Goal: Task Accomplishment & Management: Use online tool/utility

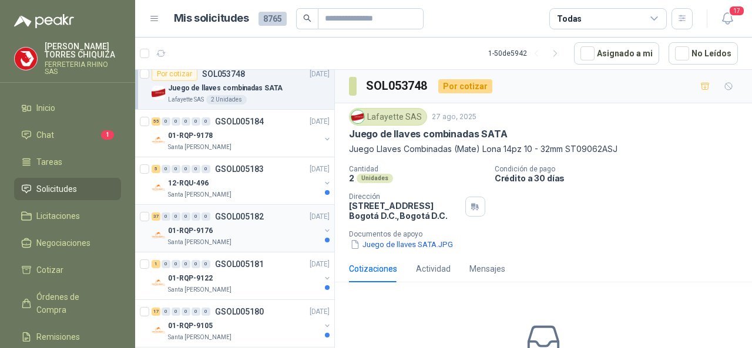
scroll to position [294, 0]
click at [219, 73] on p "SOL053748" at bounding box center [223, 73] width 43 height 8
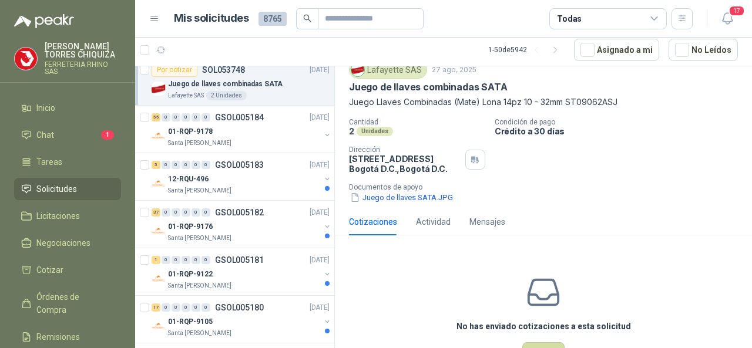
scroll to position [89, 0]
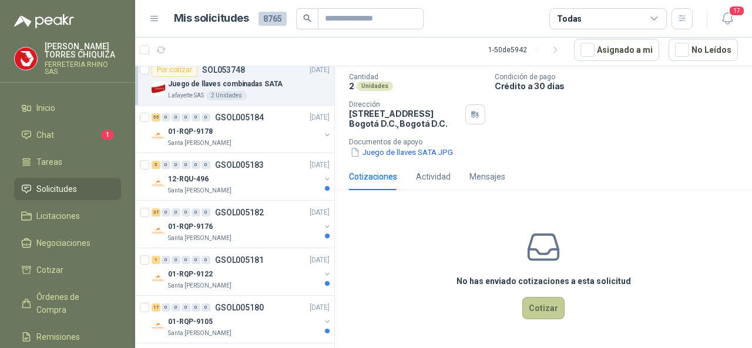
click at [540, 308] on button "Cotizar" at bounding box center [543, 308] width 42 height 22
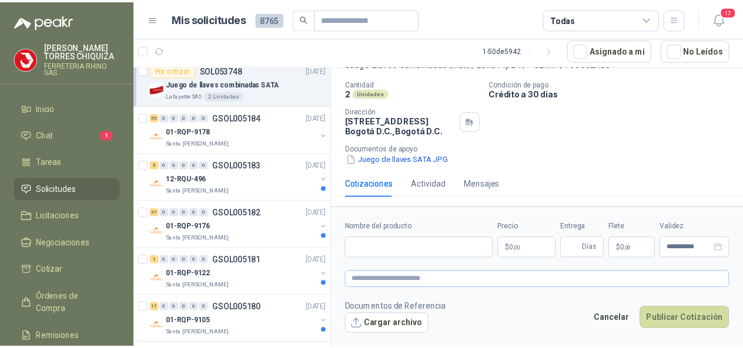
scroll to position [81, 0]
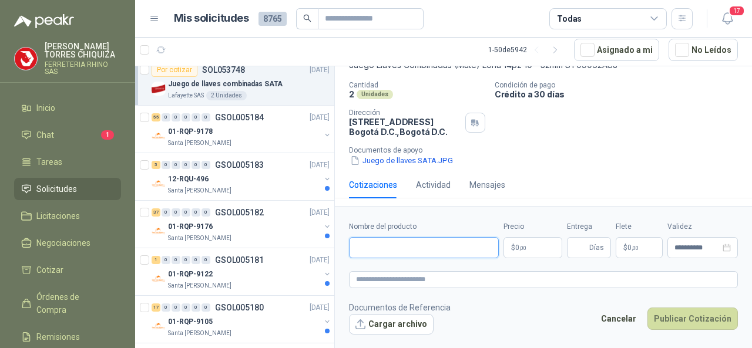
click at [403, 250] on input "Nombre del producto" at bounding box center [424, 247] width 150 height 21
type input "**********"
click at [541, 248] on body "[PERSON_NAME] FERRETERIA RHINO SAS Inicio Chat 1 Tareas Solicitudes Licitacione…" at bounding box center [376, 174] width 752 height 348
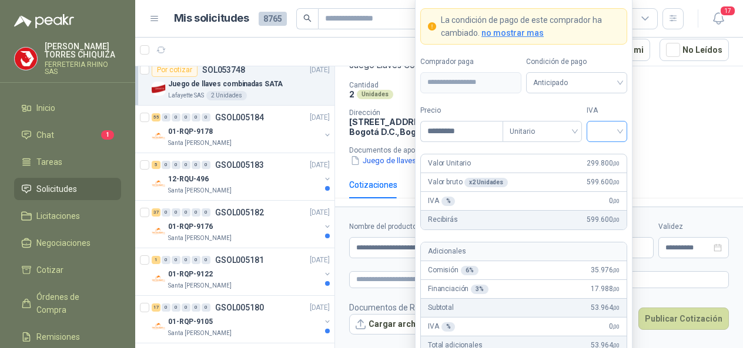
type input "*********"
click at [618, 136] on input "search" at bounding box center [607, 131] width 26 height 18
click at [603, 156] on div "19%" at bounding box center [607, 157] width 22 height 13
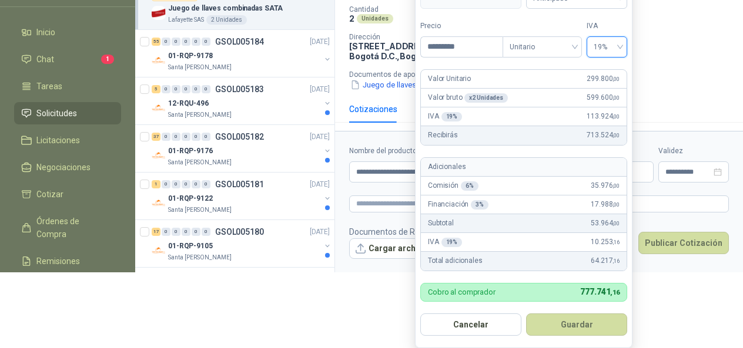
scroll to position [80, 0]
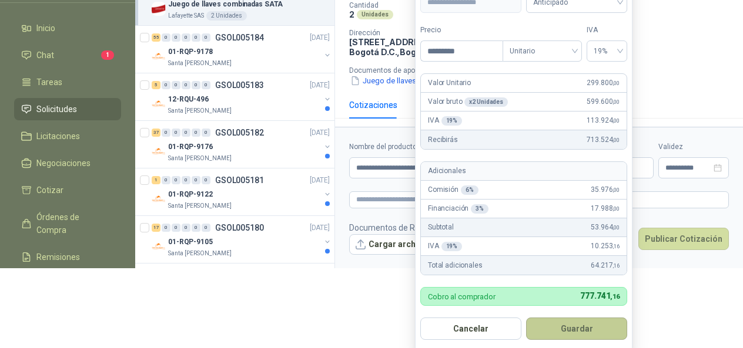
click at [575, 327] on button "Guardar" at bounding box center [576, 329] width 101 height 22
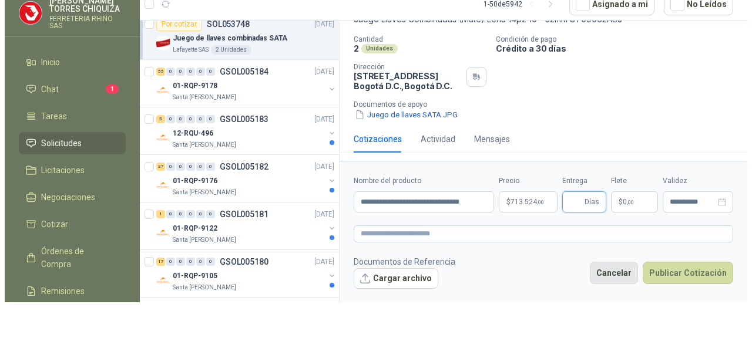
scroll to position [0, 0]
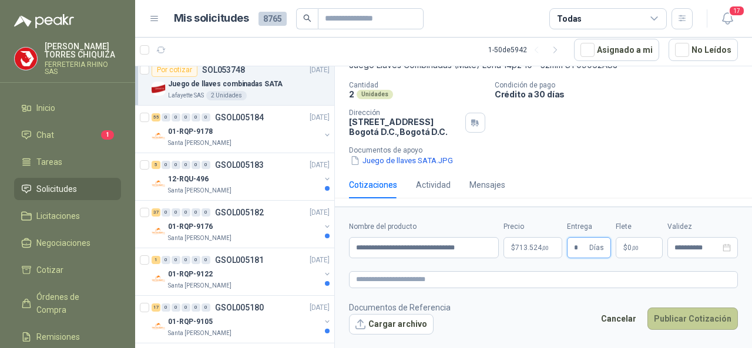
type input "*"
click at [684, 314] on button "Publicar Cotización" at bounding box center [693, 319] width 90 height 22
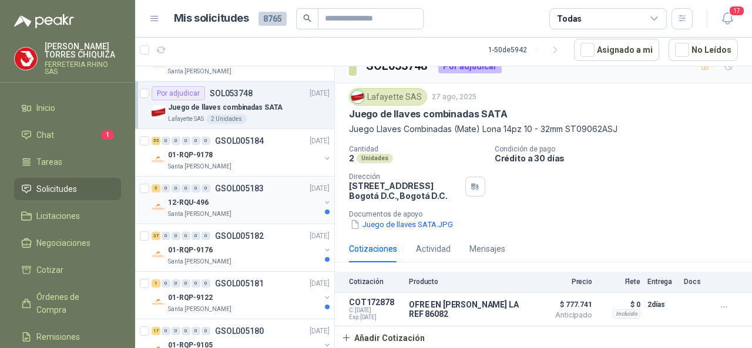
scroll to position [235, 0]
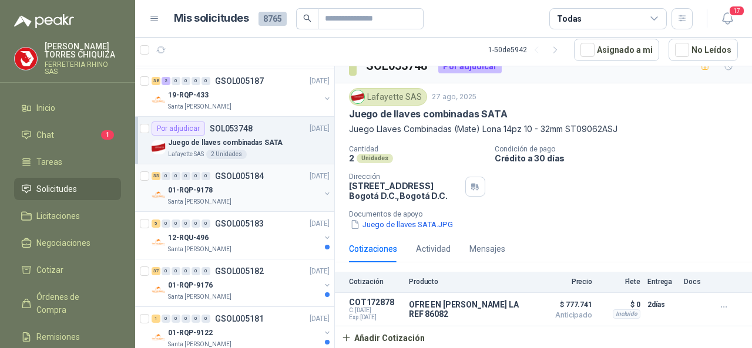
click at [243, 169] on div "55 0 0 0 0 0 GSOL005184 [DATE]" at bounding box center [242, 176] width 180 height 14
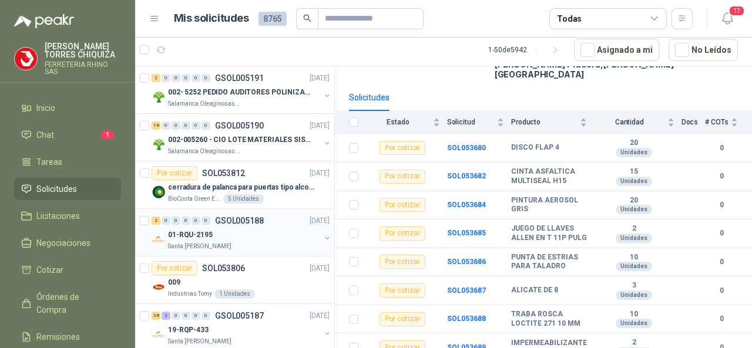
click at [242, 217] on p "GSOL005188" at bounding box center [239, 221] width 49 height 8
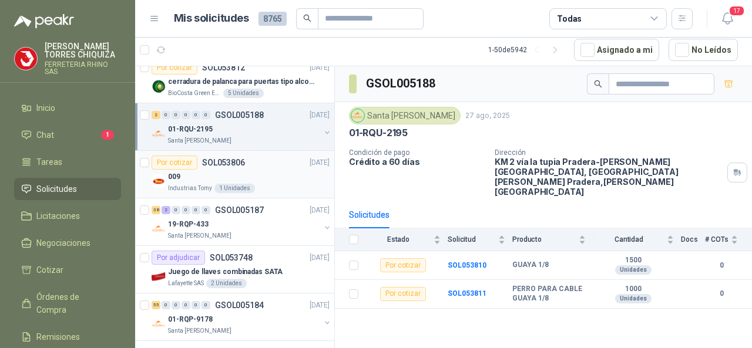
scroll to position [118, 0]
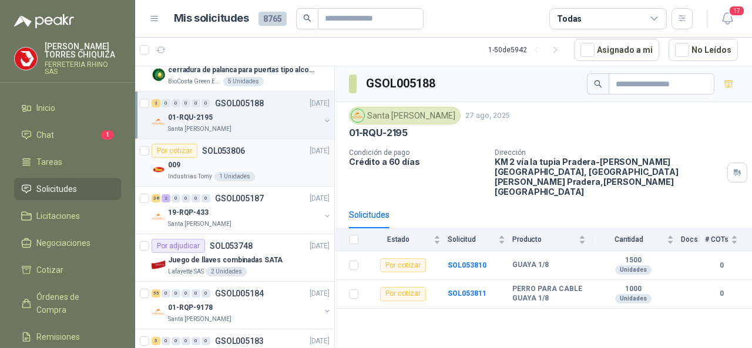
click at [224, 152] on p "SOL053806" at bounding box center [223, 151] width 43 height 8
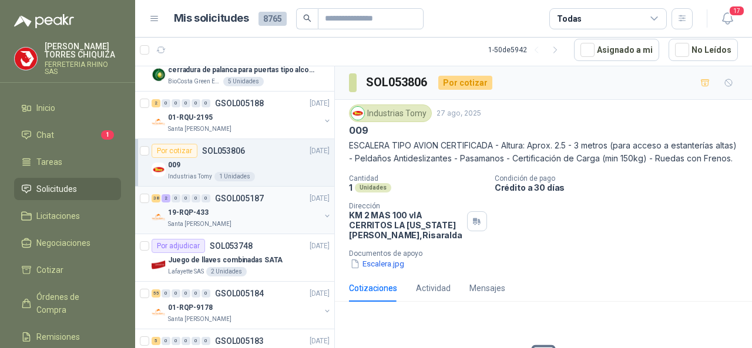
click at [245, 195] on p "GSOL005187" at bounding box center [239, 199] width 49 height 8
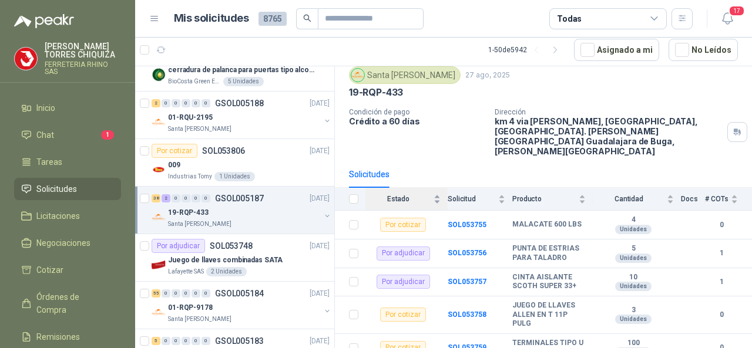
scroll to position [59, 0]
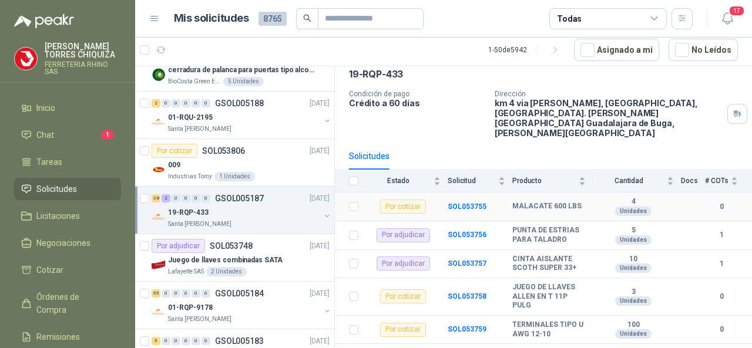
click at [548, 202] on b "MALACATE 600 LBS" at bounding box center [546, 206] width 69 height 9
click at [414, 200] on div "Por cotizar" at bounding box center [403, 207] width 46 height 14
click at [457, 203] on b "SOL053755" at bounding box center [467, 207] width 39 height 8
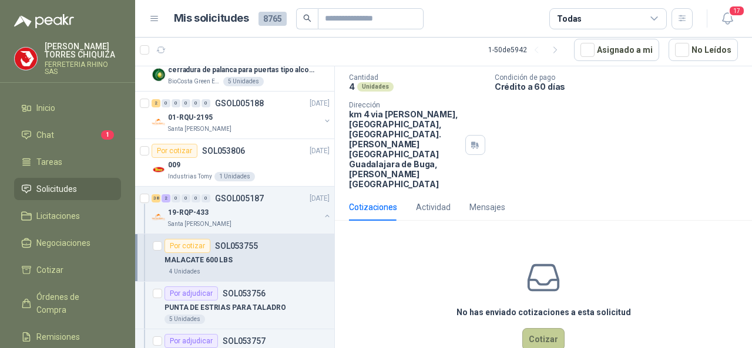
click at [538, 328] on button "Cotizar" at bounding box center [543, 339] width 42 height 22
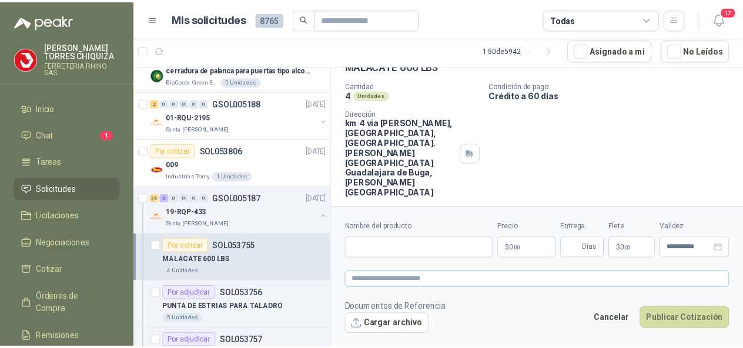
scroll to position [65, 0]
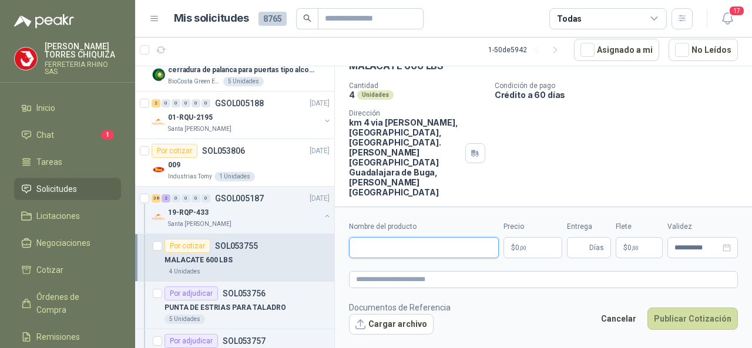
click at [379, 250] on input "Nombre del producto" at bounding box center [424, 247] width 150 height 21
paste input "**********"
type input "**********"
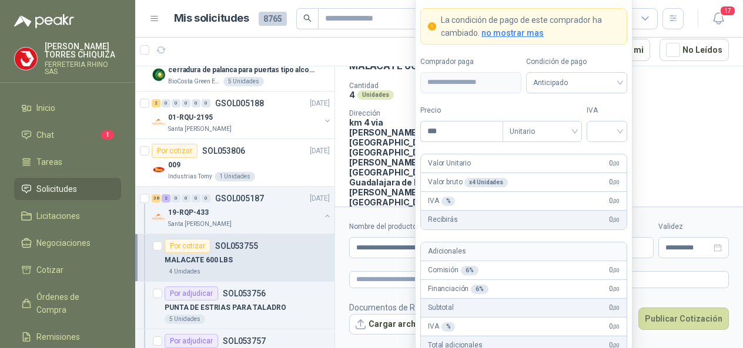
click at [525, 246] on body "[PERSON_NAME] FERRETERIA RHINO SAS Inicio Chat 1 Tareas Solicitudes Licitacione…" at bounding box center [371, 174] width 743 height 348
type input "*********"
click at [616, 134] on input "search" at bounding box center [607, 131] width 26 height 18
click at [597, 155] on div "19%" at bounding box center [607, 157] width 22 height 13
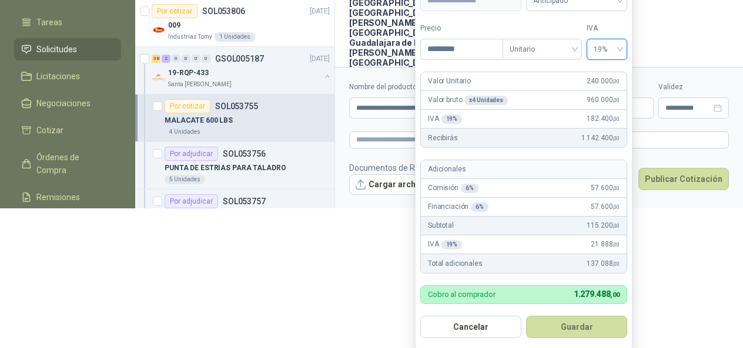
scroll to position [142, 0]
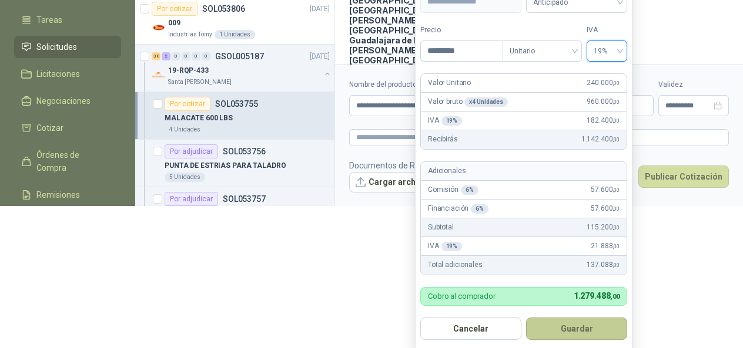
click at [564, 321] on button "Guardar" at bounding box center [576, 329] width 101 height 22
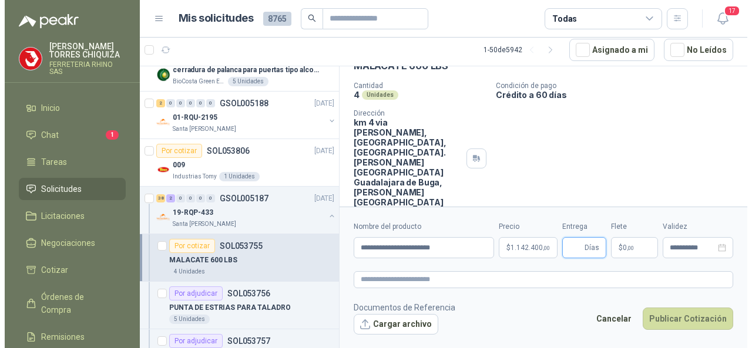
scroll to position [0, 0]
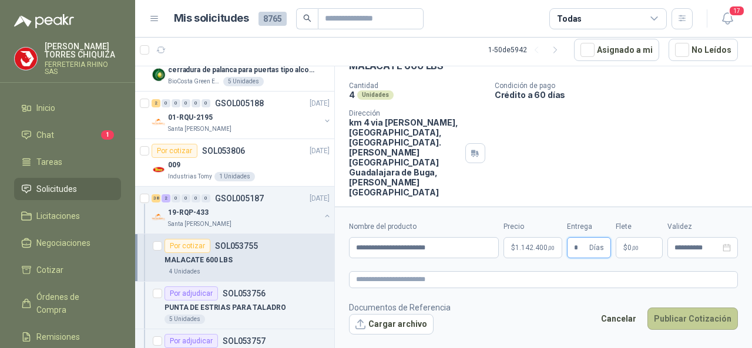
type input "*"
click at [681, 314] on button "Publicar Cotización" at bounding box center [693, 319] width 90 height 22
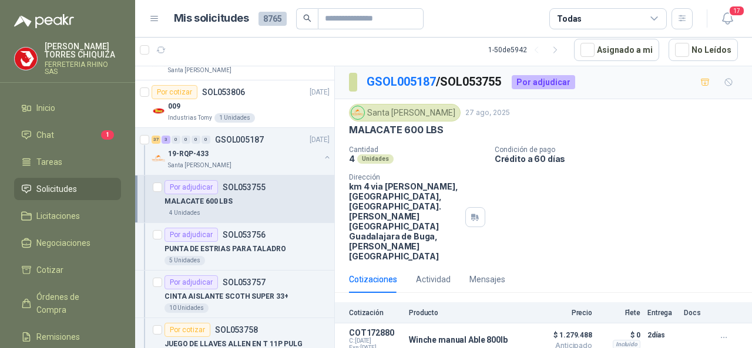
scroll to position [294, 0]
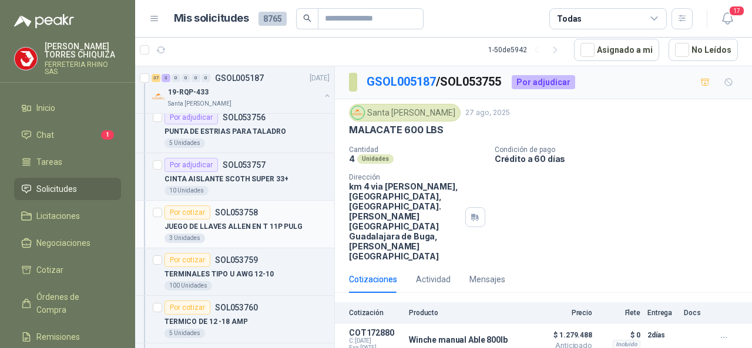
click at [251, 209] on p "SOL053758" at bounding box center [236, 213] width 43 height 8
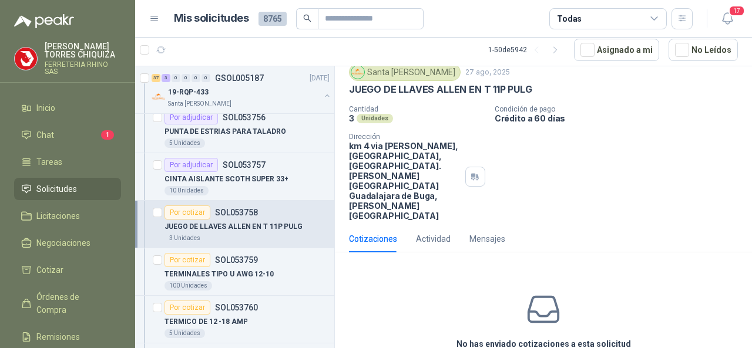
scroll to position [73, 0]
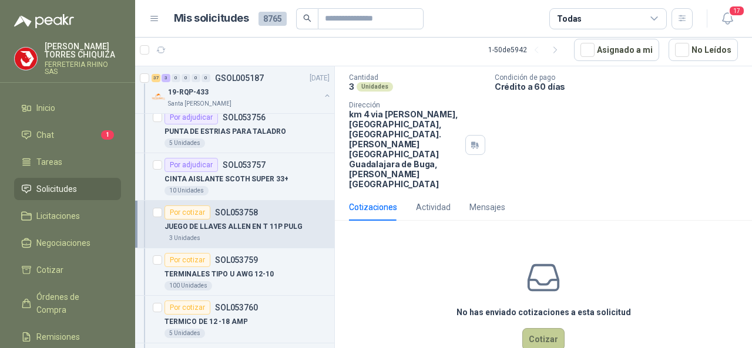
click at [538, 328] on button "Cotizar" at bounding box center [543, 339] width 42 height 22
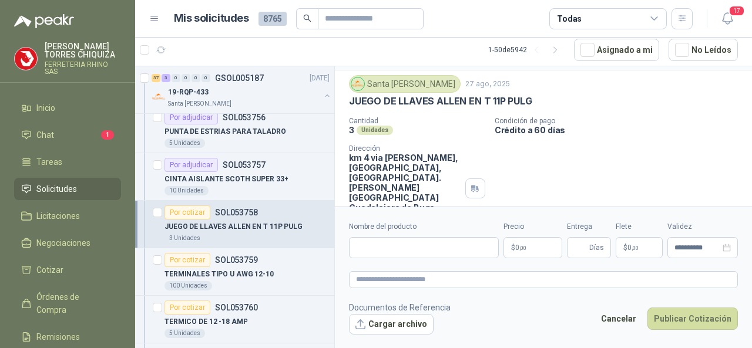
scroll to position [0, 0]
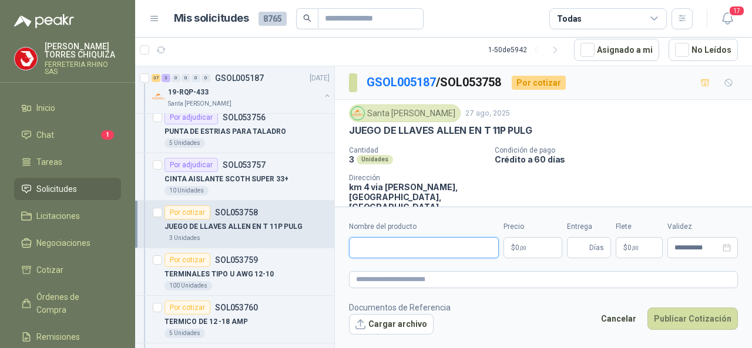
click at [380, 250] on input "Nombre del producto" at bounding box center [424, 247] width 150 height 21
paste input "**********"
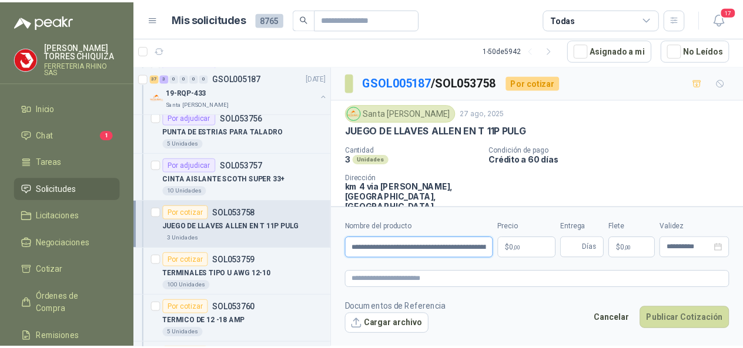
scroll to position [0, 71]
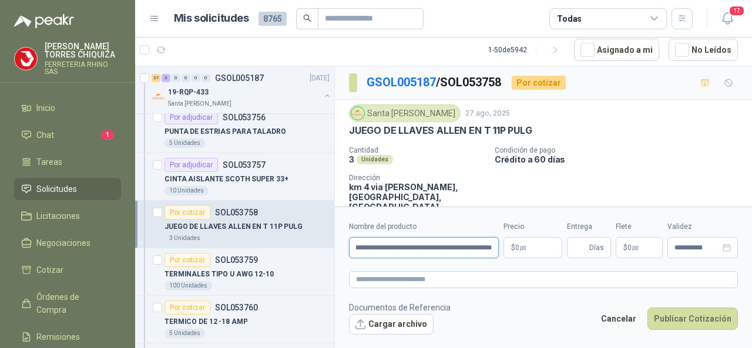
type input "**********"
click at [522, 239] on body "[PERSON_NAME] FERRETERIA RHINO SAS Inicio Chat 1 Tareas Solicitudes Licitacione…" at bounding box center [376, 174] width 752 height 348
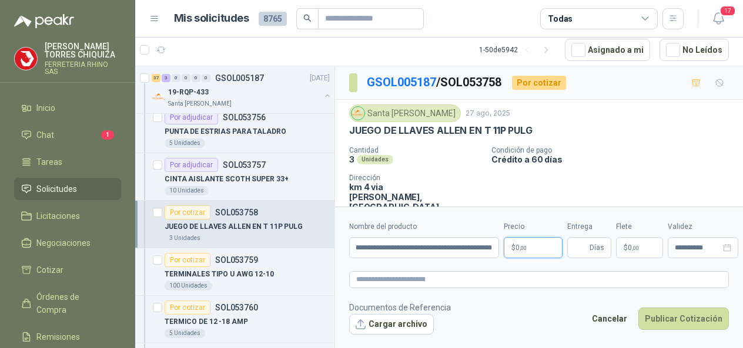
scroll to position [0, 0]
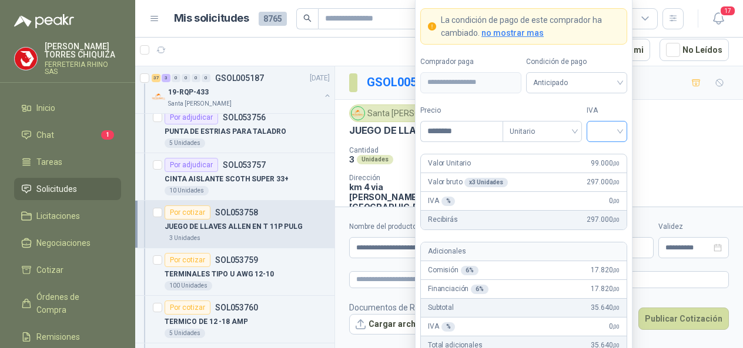
click at [622, 132] on div at bounding box center [606, 131] width 41 height 21
type input "********"
click at [598, 155] on div "19%" at bounding box center [607, 157] width 22 height 13
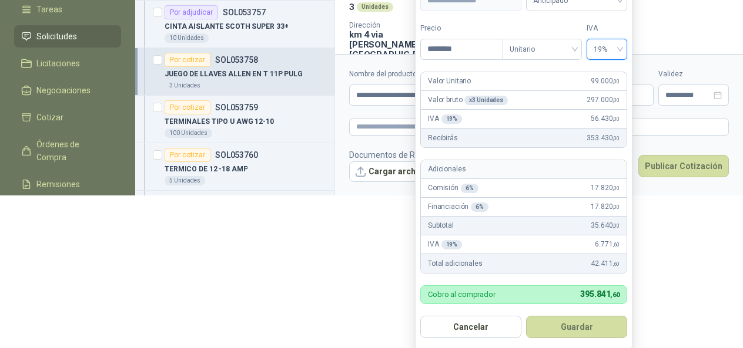
scroll to position [155, 0]
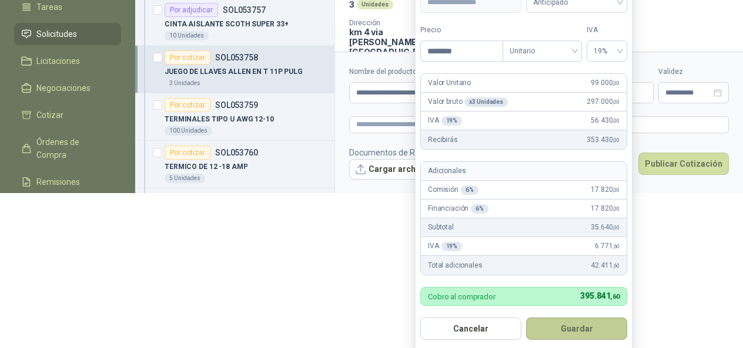
click at [578, 328] on button "Guardar" at bounding box center [576, 329] width 101 height 22
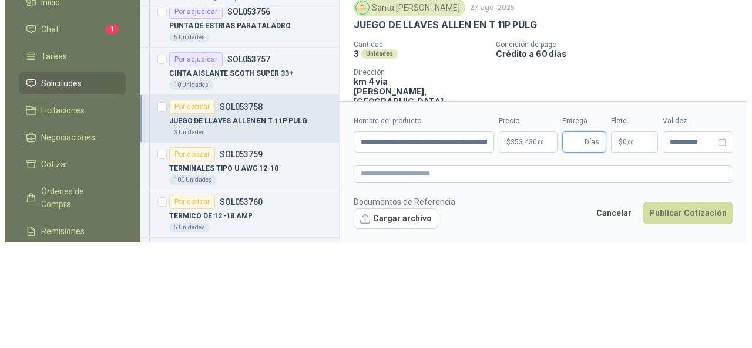
scroll to position [0, 0]
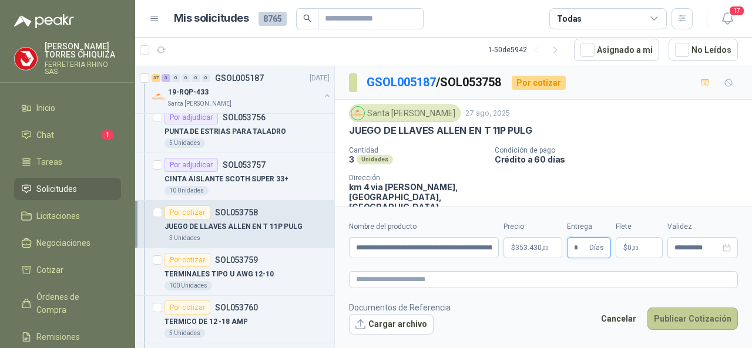
type input "*"
click at [667, 318] on button "Publicar Cotización" at bounding box center [693, 319] width 90 height 22
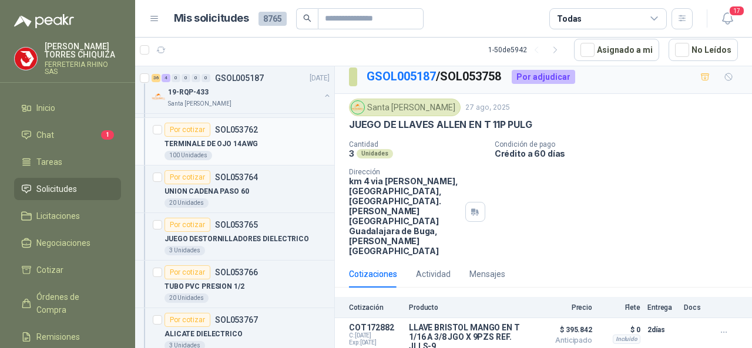
scroll to position [529, 0]
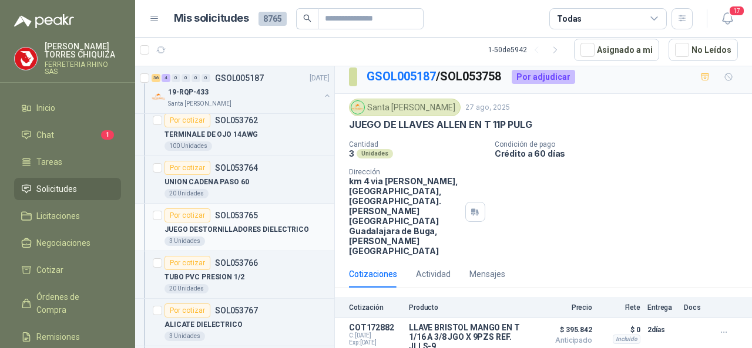
click at [234, 212] on p "SOL053765" at bounding box center [236, 216] width 43 height 8
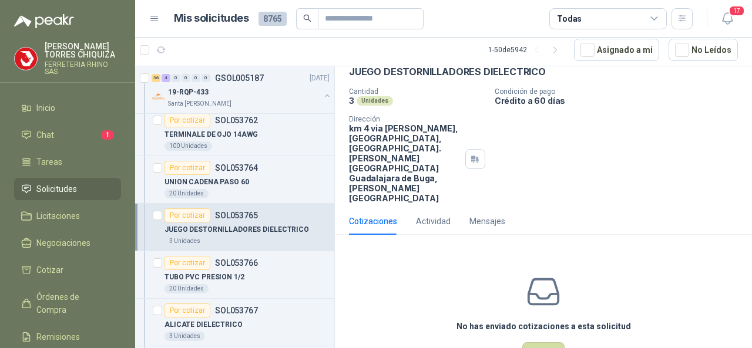
scroll to position [73, 0]
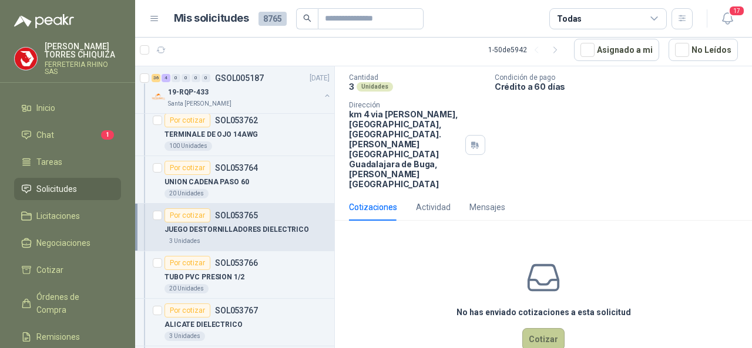
click at [534, 328] on button "Cotizar" at bounding box center [543, 339] width 42 height 22
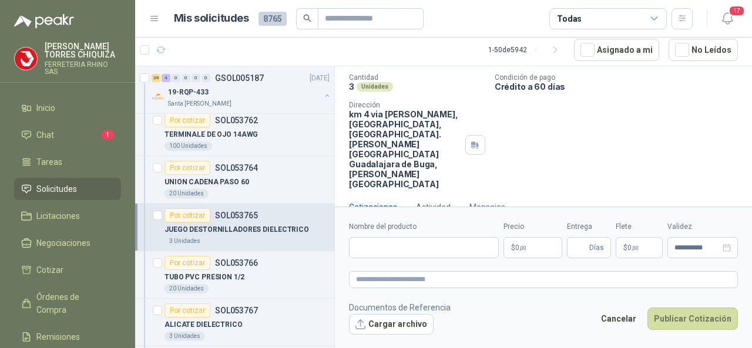
scroll to position [65, 0]
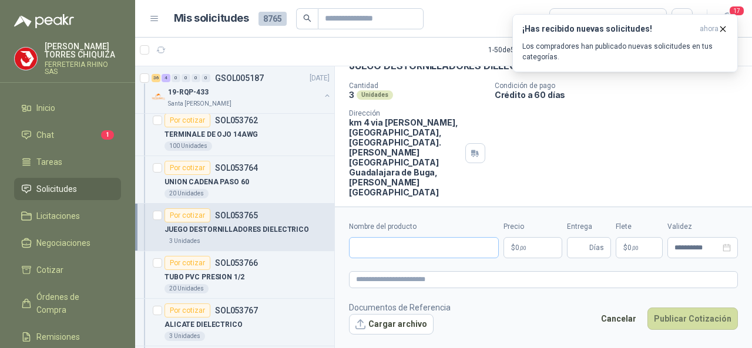
click at [380, 237] on div "Nombre del producto" at bounding box center [424, 240] width 150 height 37
click at [375, 246] on input "Nombre del producto" at bounding box center [424, 247] width 150 height 21
paste input "**********"
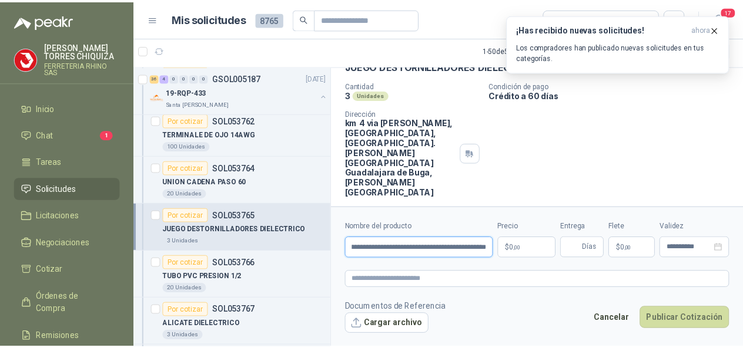
scroll to position [0, 90]
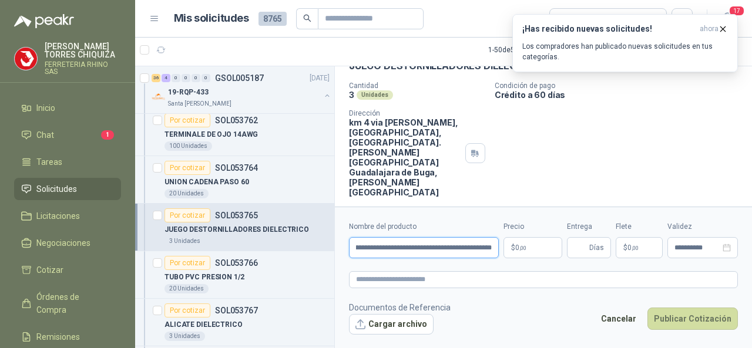
type input "**********"
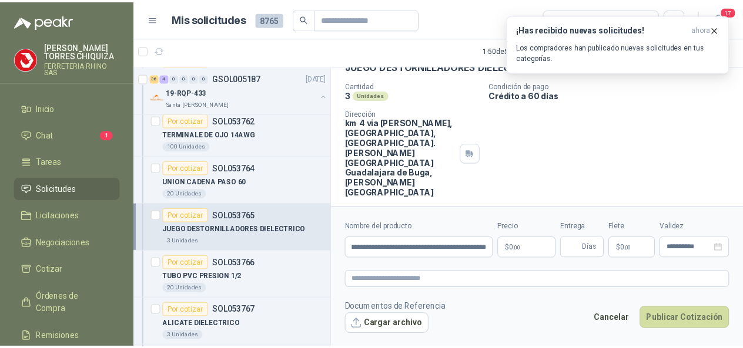
scroll to position [0, 0]
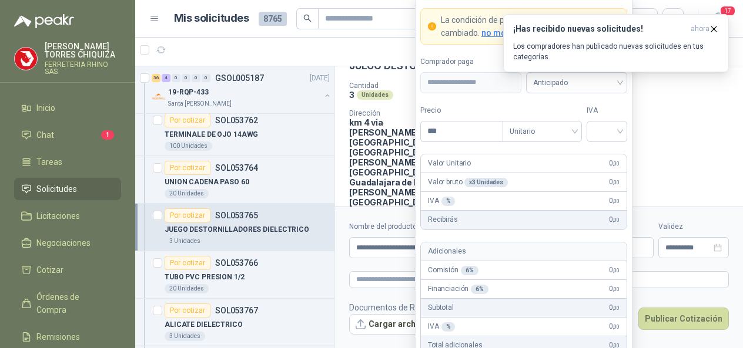
click at [531, 248] on body "[PERSON_NAME] FERRETERIA RHINO SAS Inicio Chat 1 Tareas Solicitudes Licitacione…" at bounding box center [371, 174] width 743 height 348
click at [621, 132] on div at bounding box center [606, 131] width 41 height 21
type input "********"
click at [605, 153] on div "19%" at bounding box center [607, 157] width 22 height 13
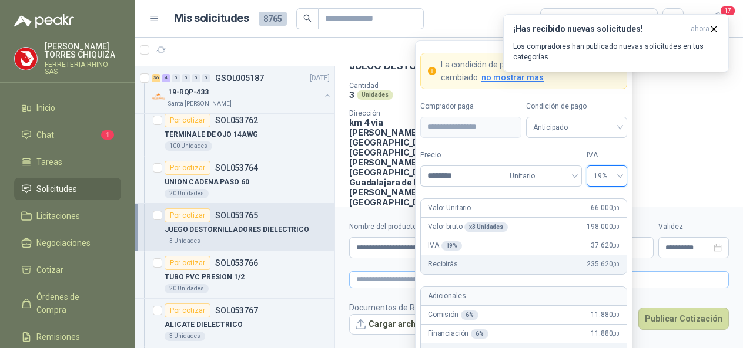
scroll to position [83, 0]
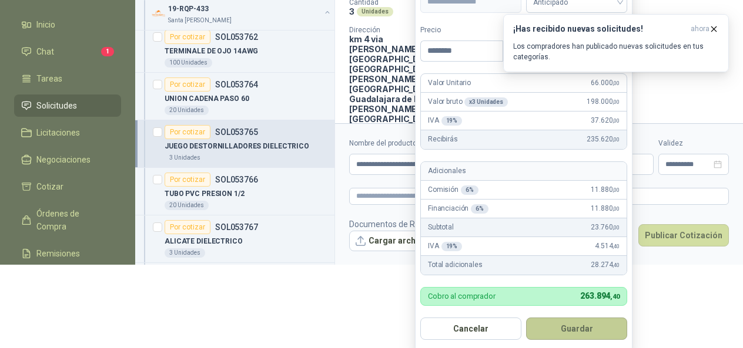
click at [563, 328] on button "Guardar" at bounding box center [576, 329] width 101 height 22
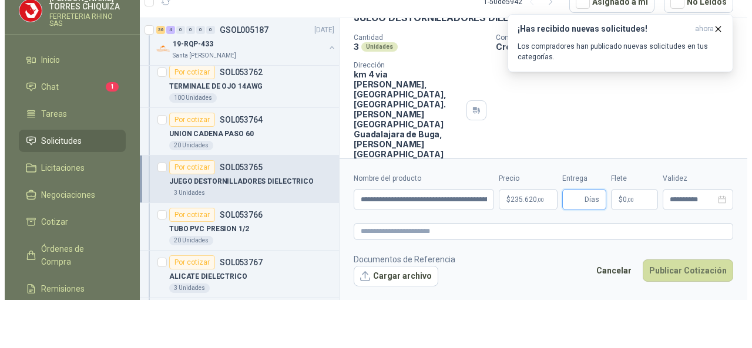
scroll to position [0, 0]
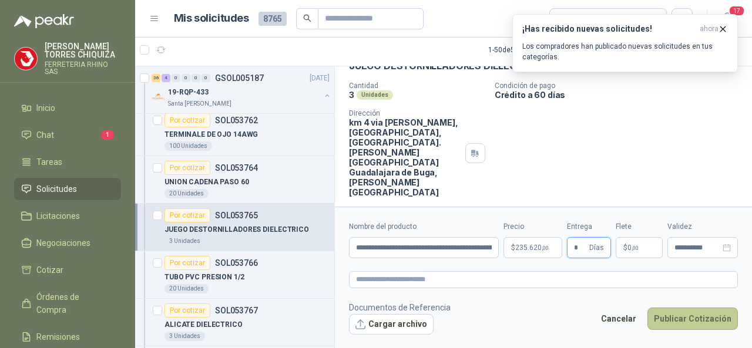
type input "*"
click at [679, 317] on button "Publicar Cotización" at bounding box center [693, 319] width 90 height 22
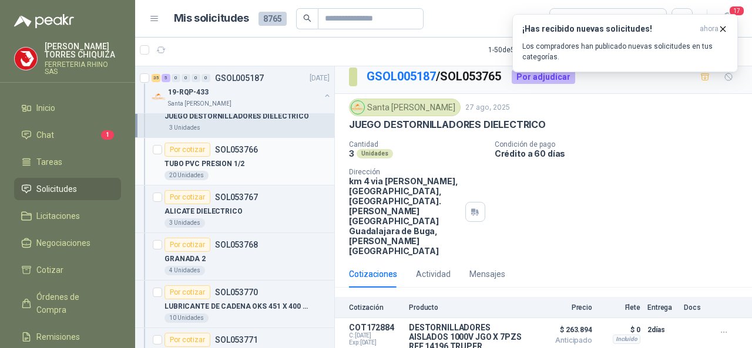
scroll to position [705, 0]
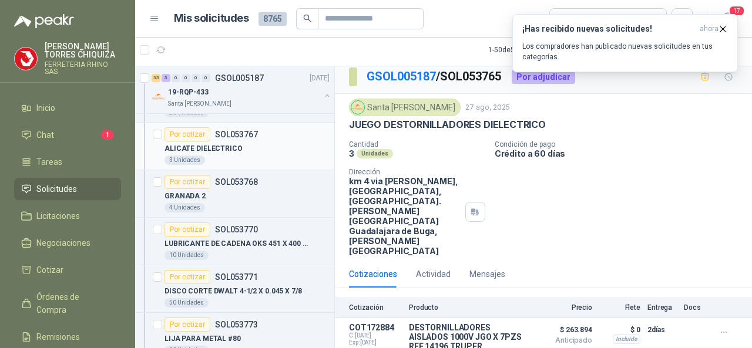
click at [242, 130] on p "SOL053767" at bounding box center [236, 134] width 43 height 8
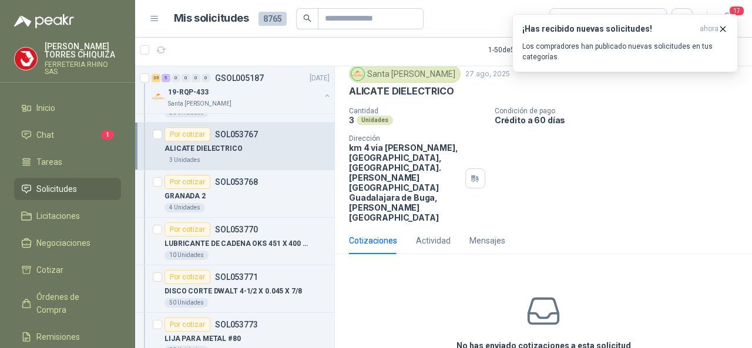
scroll to position [73, 0]
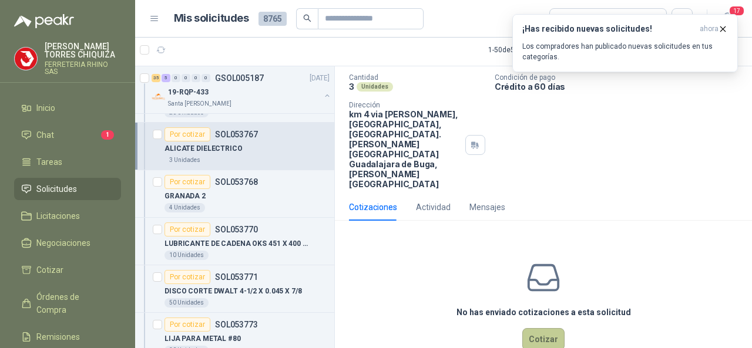
click at [538, 328] on button "Cotizar" at bounding box center [543, 339] width 42 height 22
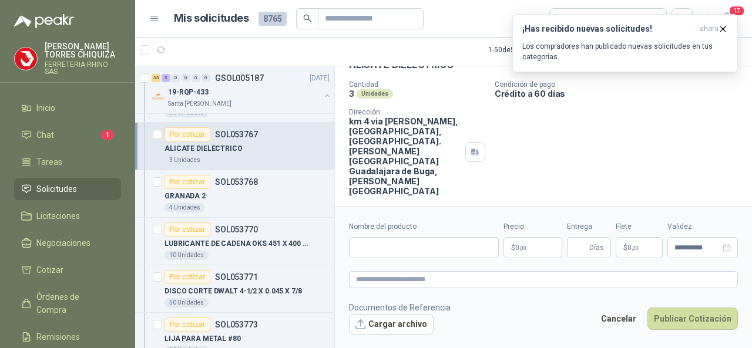
scroll to position [65, 0]
click at [371, 246] on input "Nombre del producto" at bounding box center [424, 247] width 150 height 21
paste input "**********"
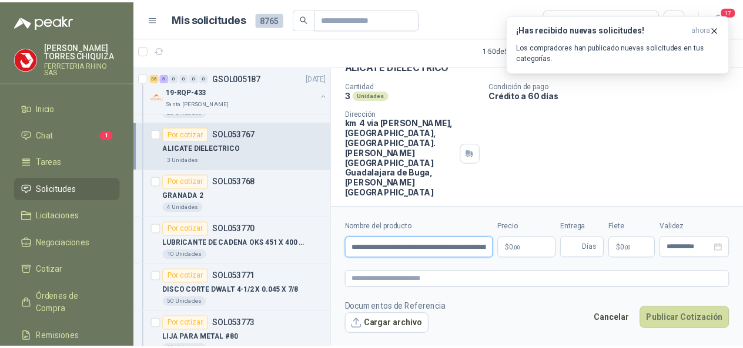
scroll to position [0, 35]
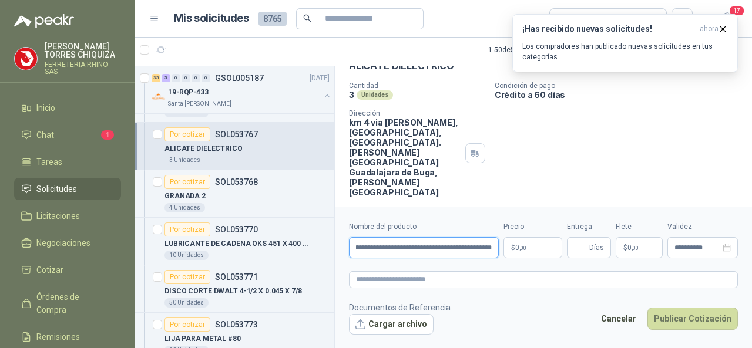
type input "**********"
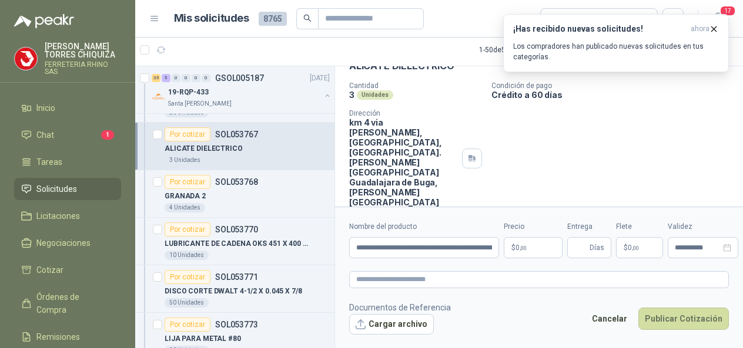
click at [522, 249] on body "[PERSON_NAME] FERRETERIA RHINO SAS Inicio Chat 1 Tareas Solicitudes Licitacione…" at bounding box center [371, 174] width 743 height 348
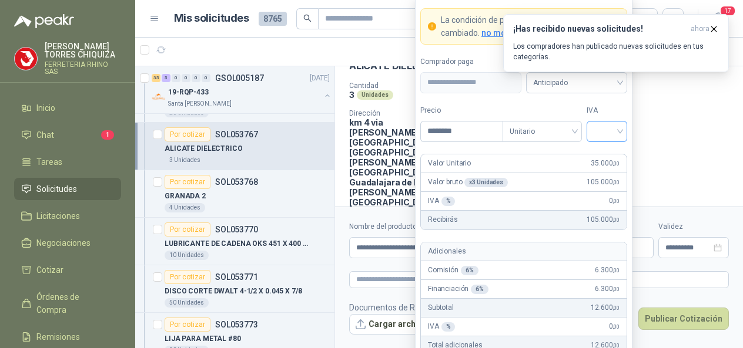
type input "********"
click at [618, 134] on input "search" at bounding box center [607, 131] width 26 height 18
click at [605, 159] on div "19%" at bounding box center [607, 157] width 22 height 13
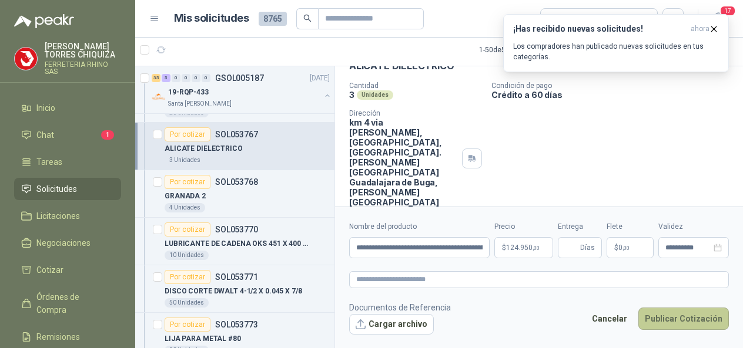
click at [676, 319] on button "Publicar Cotización" at bounding box center [683, 319] width 90 height 22
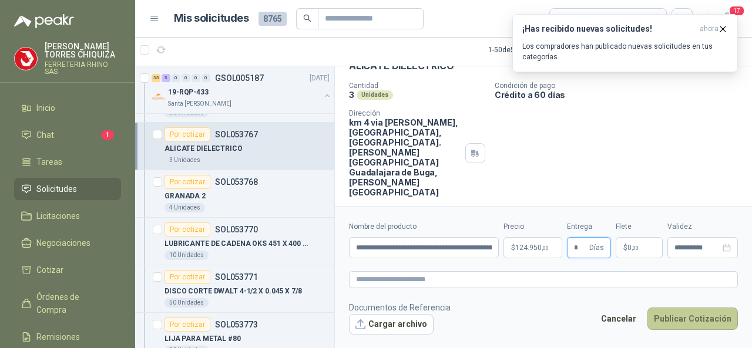
type input "*"
click at [689, 321] on button "Publicar Cotización" at bounding box center [693, 319] width 90 height 22
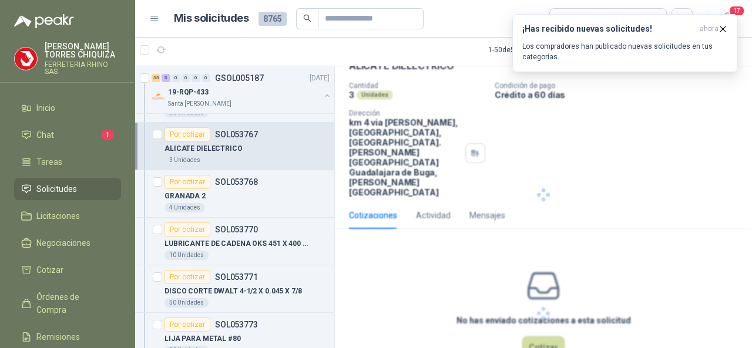
scroll to position [1, 0]
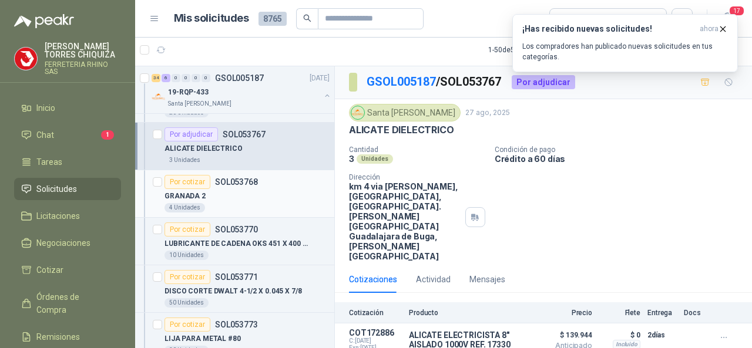
click at [237, 178] on p "SOL053768" at bounding box center [236, 182] width 43 height 8
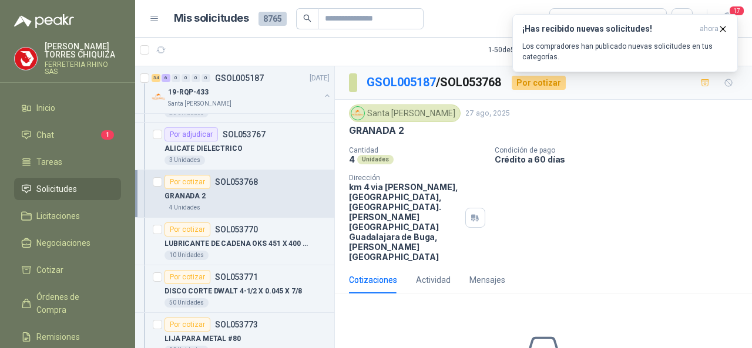
scroll to position [73, 0]
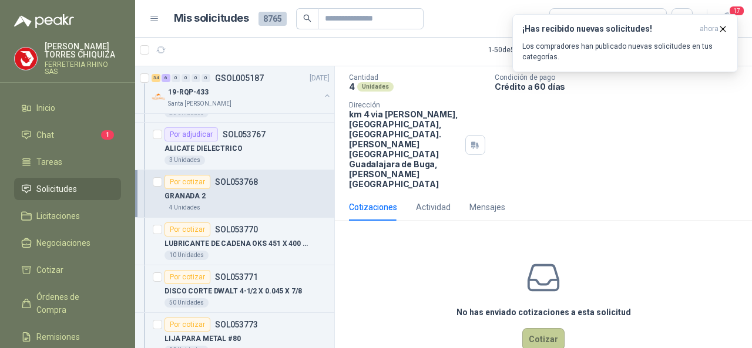
click at [532, 328] on button "Cotizar" at bounding box center [543, 339] width 42 height 22
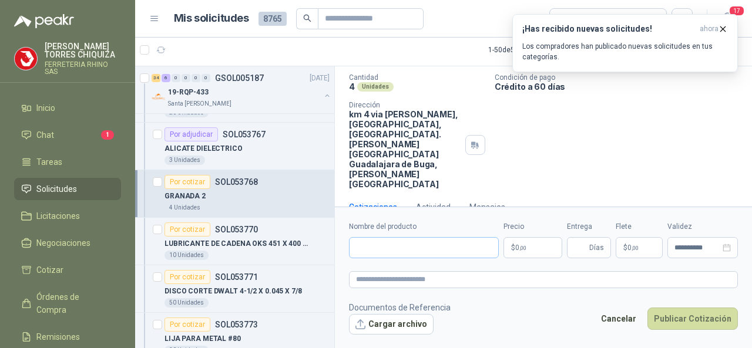
scroll to position [65, 0]
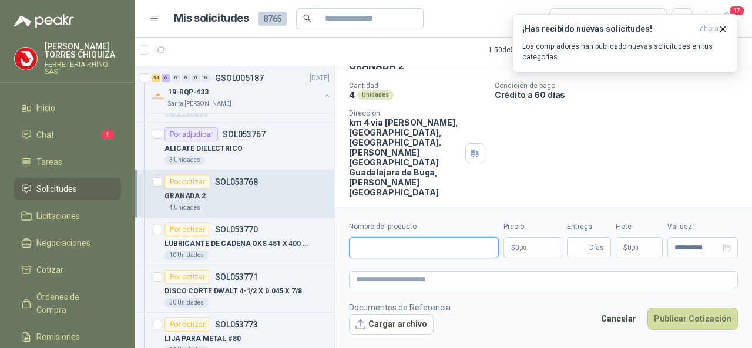
click at [415, 252] on input "Nombre del producto" at bounding box center [424, 247] width 150 height 21
paste input "**********"
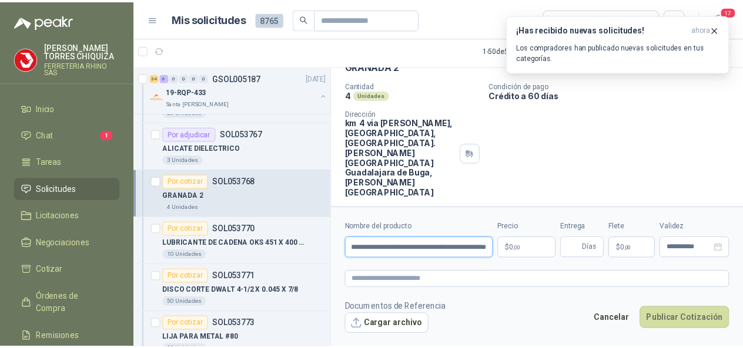
scroll to position [0, 68]
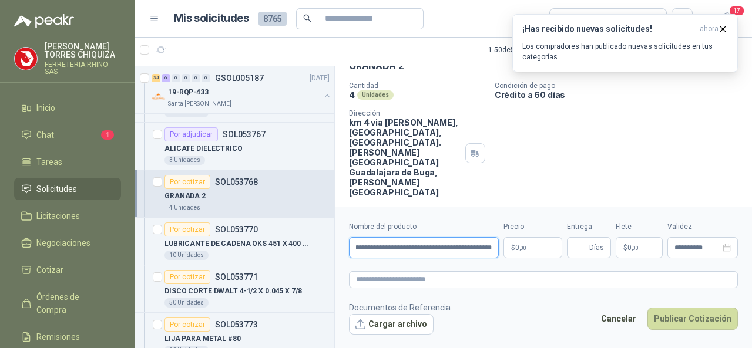
type input "**********"
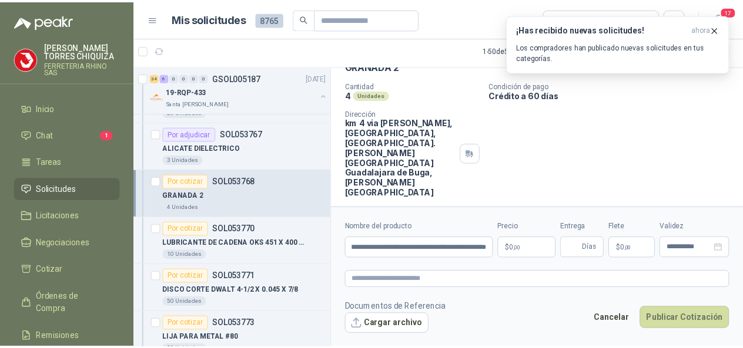
scroll to position [0, 0]
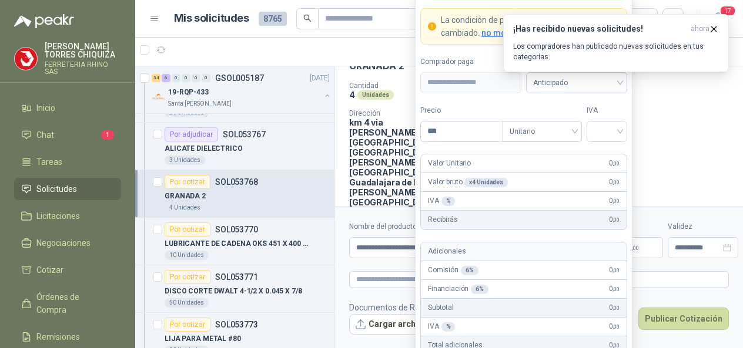
click at [529, 249] on body "[PERSON_NAME] FERRETERIA RHINO SAS Inicio Chat 1 Tareas Solicitudes Licitacione…" at bounding box center [371, 174] width 743 height 348
click at [623, 129] on div at bounding box center [606, 131] width 41 height 21
type input "********"
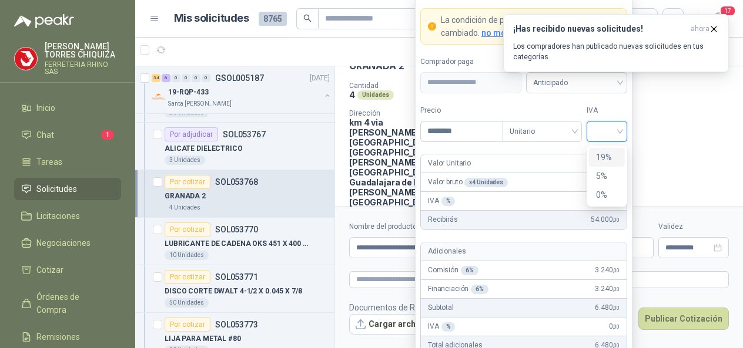
click at [602, 152] on div "19%" at bounding box center [607, 157] width 22 height 13
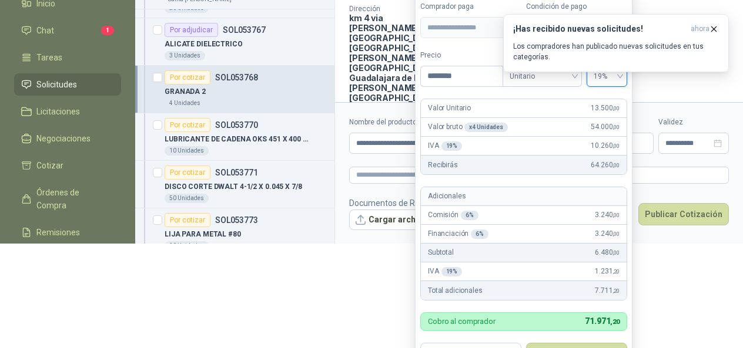
scroll to position [130, 0]
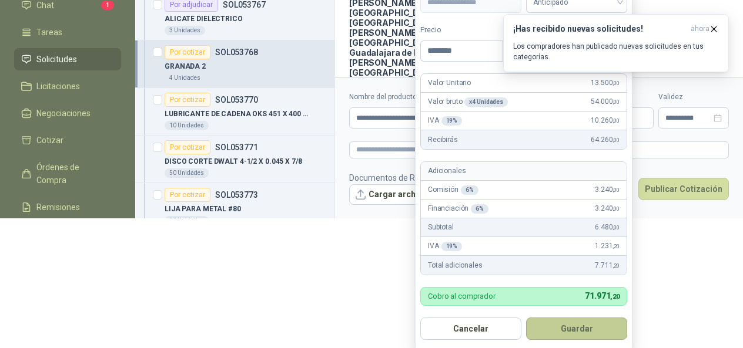
click at [568, 324] on button "Guardar" at bounding box center [576, 329] width 101 height 22
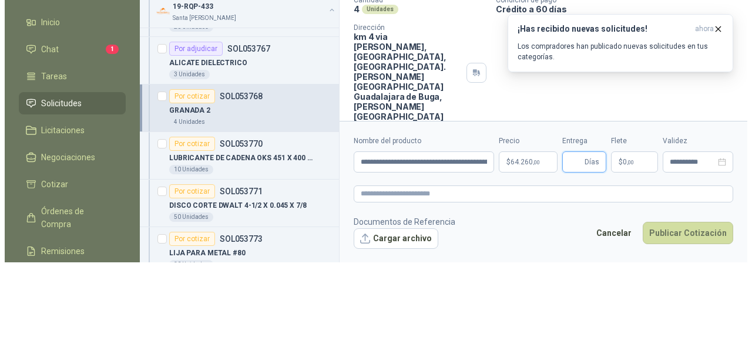
scroll to position [0, 0]
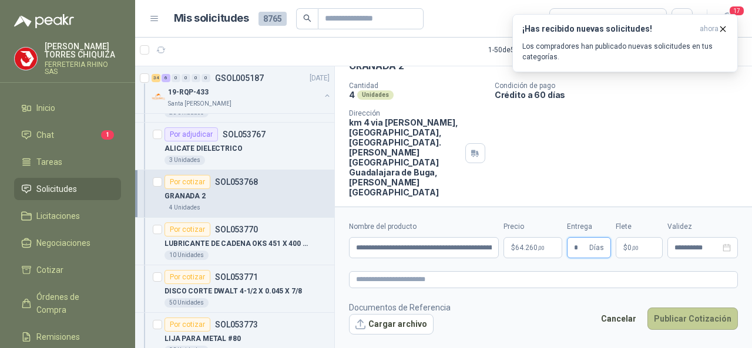
type input "*"
click at [662, 312] on button "Publicar Cotización" at bounding box center [693, 319] width 90 height 22
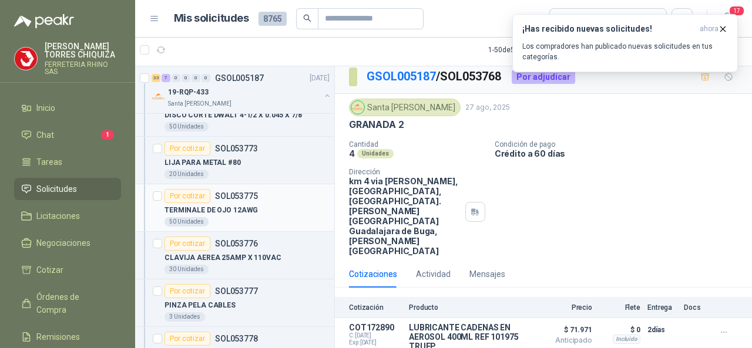
scroll to position [999, 0]
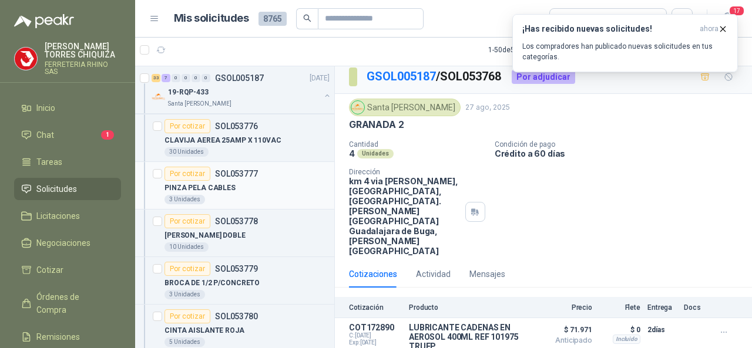
click at [236, 170] on p "SOL053777" at bounding box center [236, 174] width 43 height 8
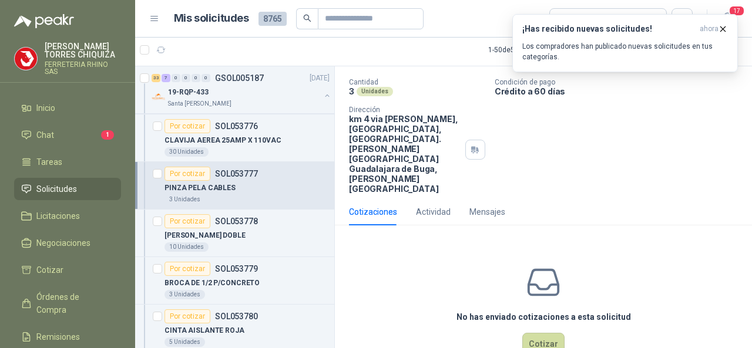
scroll to position [73, 0]
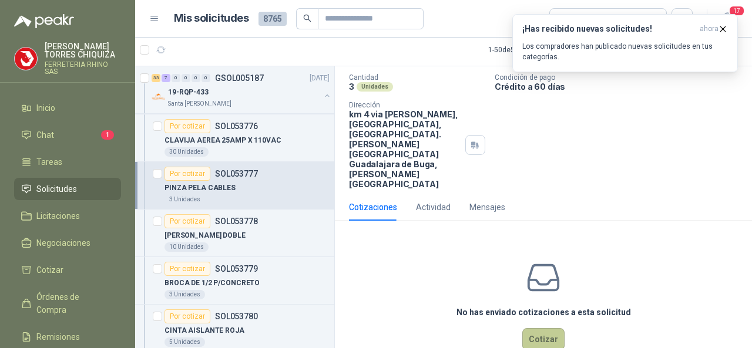
click at [533, 328] on button "Cotizar" at bounding box center [543, 339] width 42 height 22
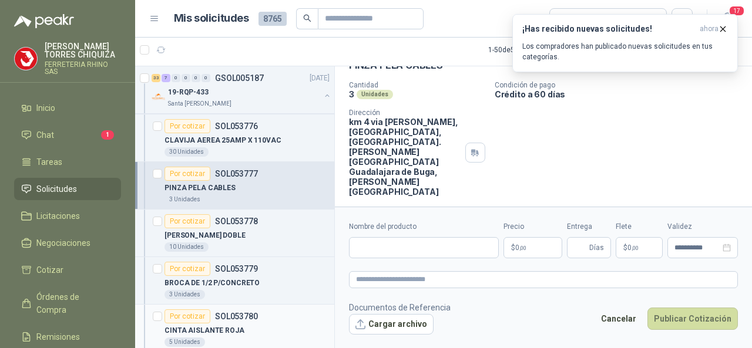
scroll to position [65, 0]
drag, startPoint x: 358, startPoint y: 252, endPoint x: 359, endPoint y: 237, distance: 14.7
click at [358, 250] on input "Nombre del producto" at bounding box center [424, 247] width 150 height 21
paste input "**********"
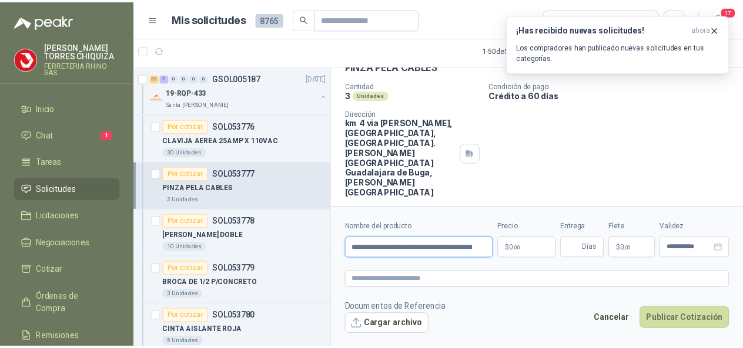
scroll to position [0, 24]
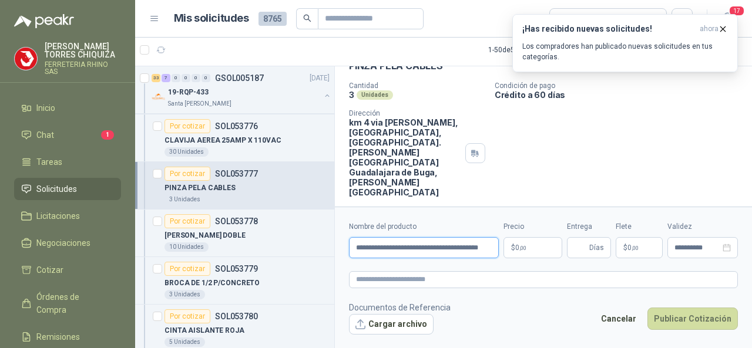
type input "**********"
click at [539, 242] on body "[PERSON_NAME] FERRETERIA RHINO SAS Inicio Chat 1 Tareas Solicitudes Licitacione…" at bounding box center [376, 174] width 752 height 348
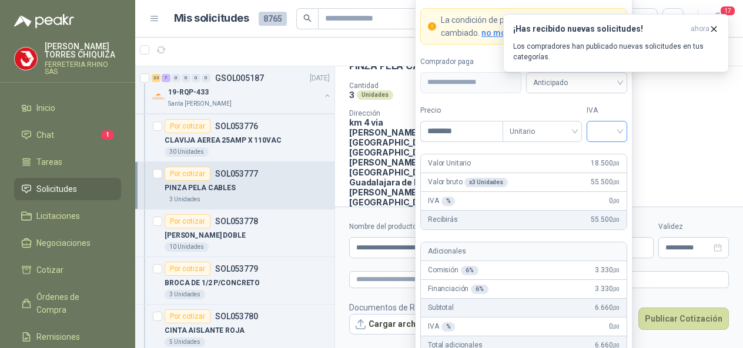
click at [621, 133] on div at bounding box center [606, 131] width 41 height 21
type input "********"
click at [600, 155] on div "19%" at bounding box center [607, 157] width 22 height 13
click at [572, 136] on span "Unitario" at bounding box center [541, 132] width 65 height 18
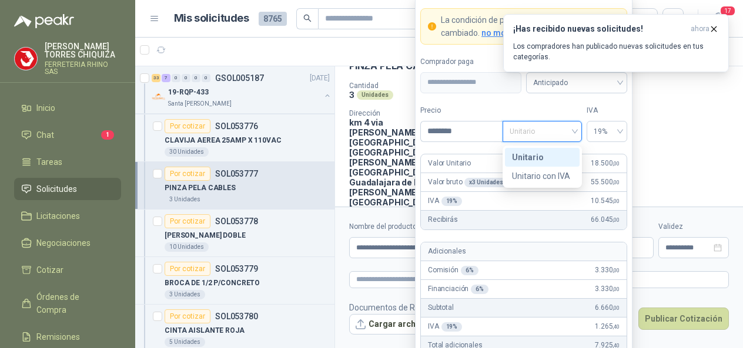
click at [527, 158] on div "Unitario" at bounding box center [542, 157] width 61 height 13
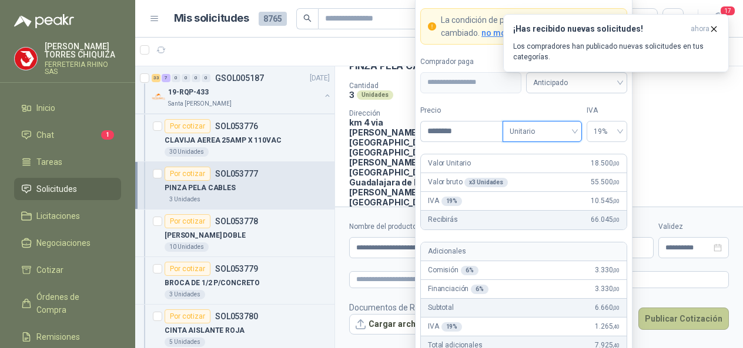
click at [669, 313] on button "Publicar Cotización" at bounding box center [683, 319] width 90 height 22
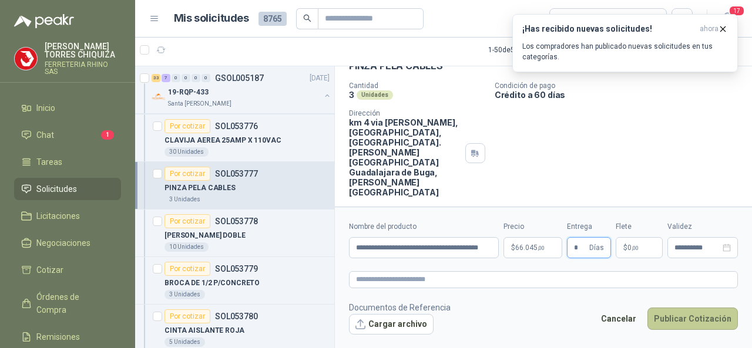
type input "*"
click at [673, 320] on button "Publicar Cotización" at bounding box center [693, 319] width 90 height 22
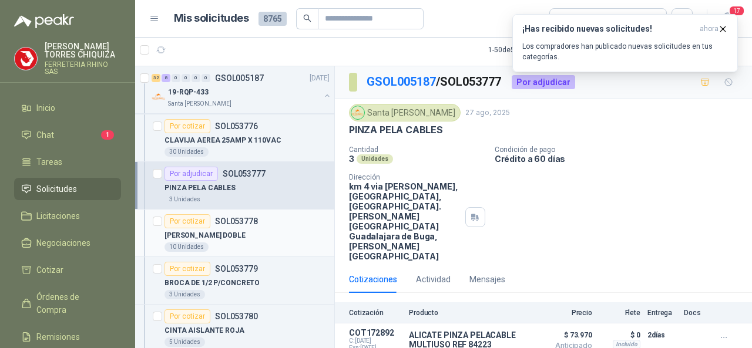
scroll to position [1116, 0]
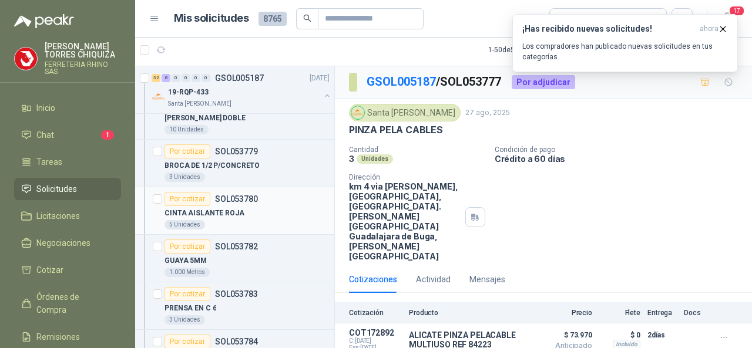
click at [228, 195] on p "SOL053780" at bounding box center [236, 199] width 43 height 8
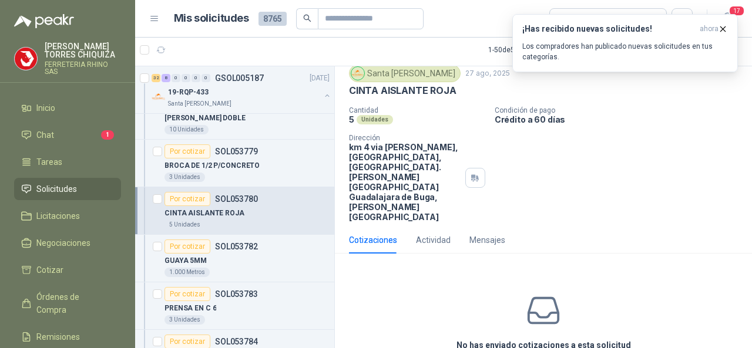
scroll to position [73, 0]
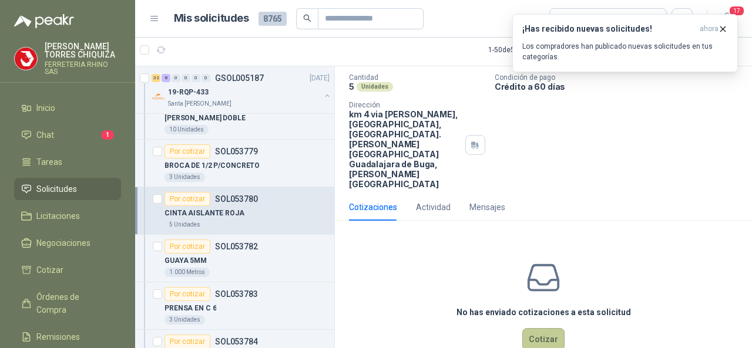
click at [523, 328] on button "Cotizar" at bounding box center [543, 339] width 42 height 22
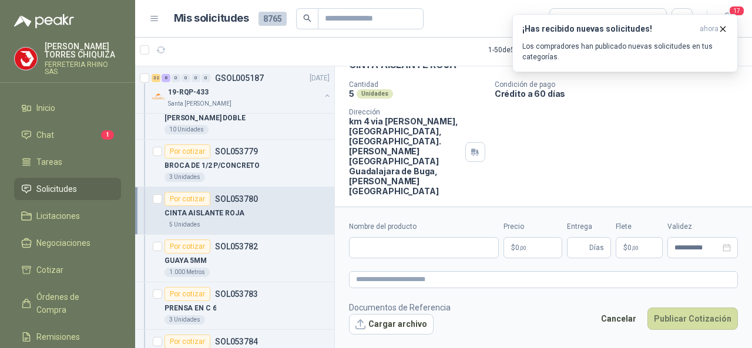
scroll to position [65, 0]
click at [389, 242] on input "Nombre del producto" at bounding box center [424, 247] width 150 height 21
paste input "**********"
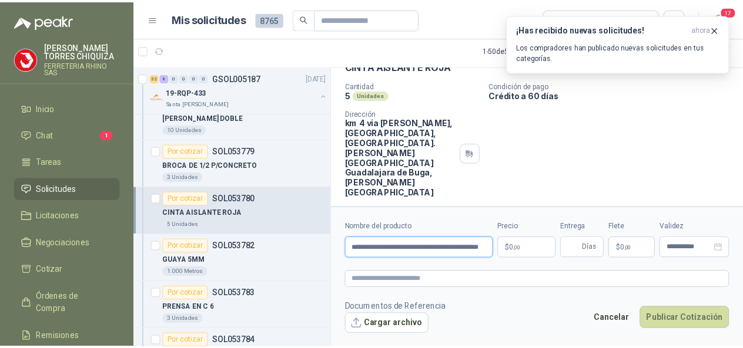
scroll to position [0, 30]
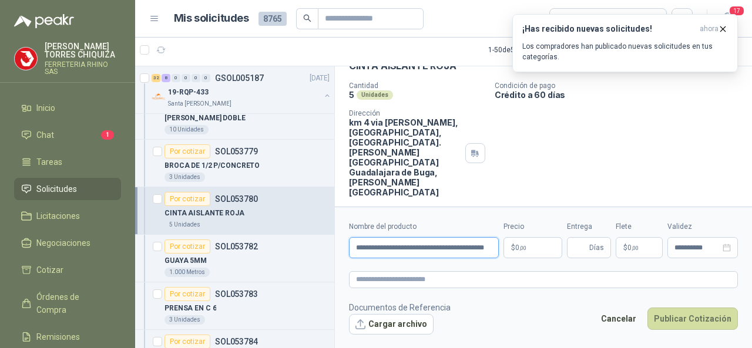
type input "**********"
click at [548, 252] on body "[PERSON_NAME] FERRETERIA RHINO SAS Inicio Chat 1 Tareas Solicitudes Licitacione…" at bounding box center [376, 174] width 752 height 348
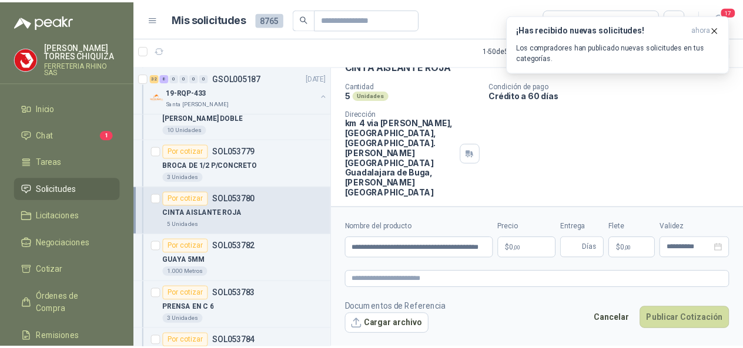
scroll to position [0, 0]
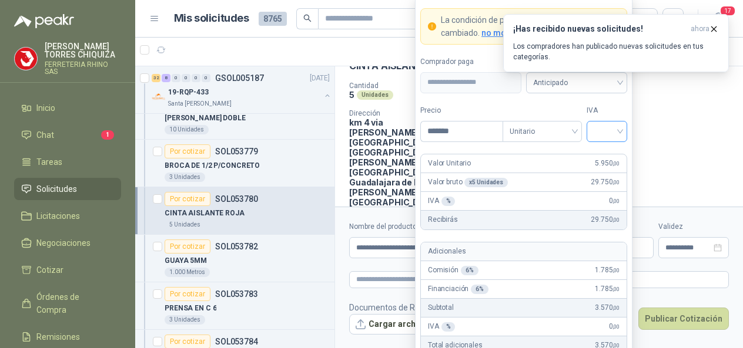
type input "*******"
click at [617, 132] on input "search" at bounding box center [607, 131] width 26 height 18
click at [608, 154] on div "19%" at bounding box center [607, 157] width 22 height 13
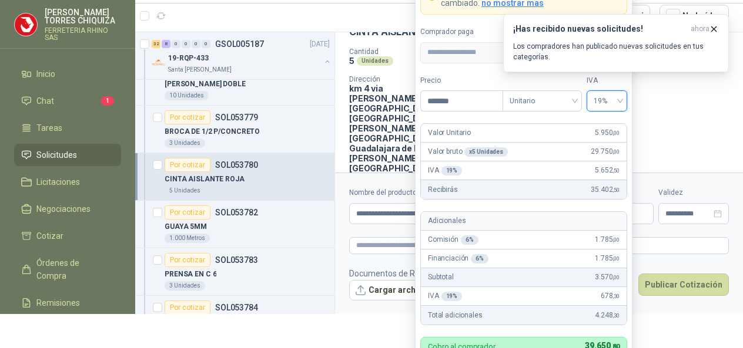
scroll to position [58, 0]
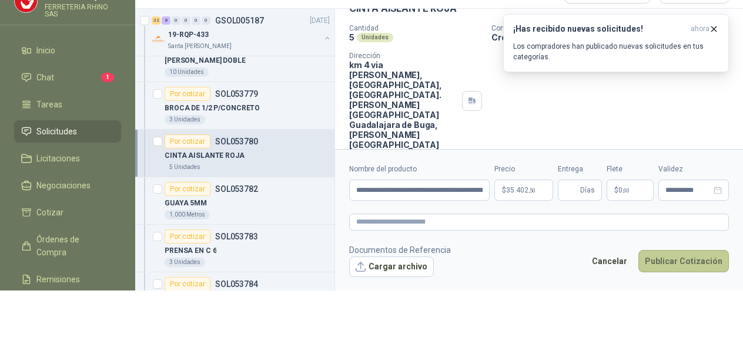
click at [685, 260] on button "Publicar Cotización" at bounding box center [683, 261] width 90 height 22
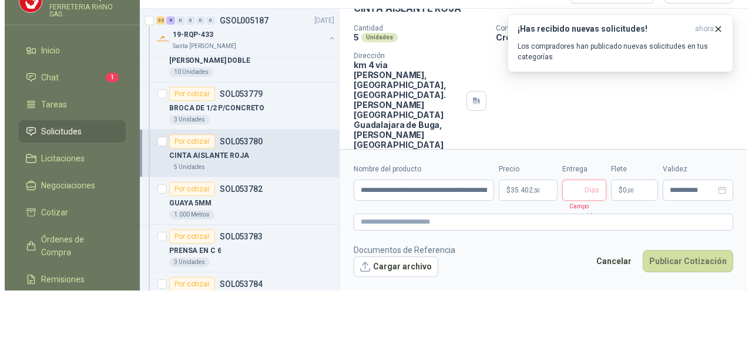
scroll to position [0, 0]
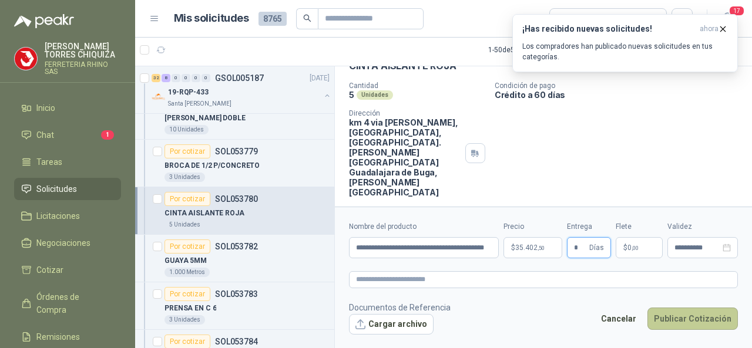
type input "*"
click at [691, 313] on button "Publicar Cotización" at bounding box center [693, 319] width 90 height 22
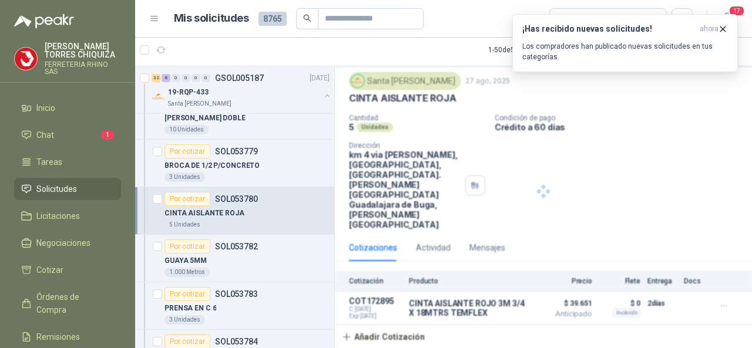
scroll to position [1, 0]
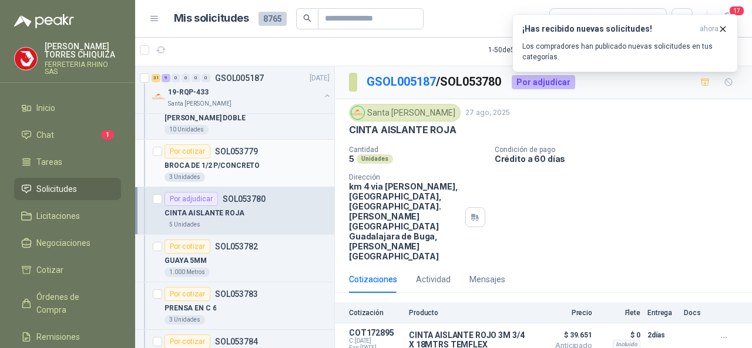
click at [240, 147] on p "SOL053779" at bounding box center [236, 151] width 43 height 8
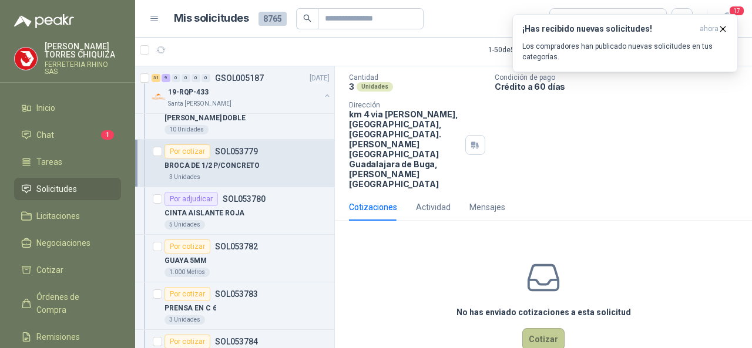
click at [541, 328] on button "Cotizar" at bounding box center [543, 339] width 42 height 22
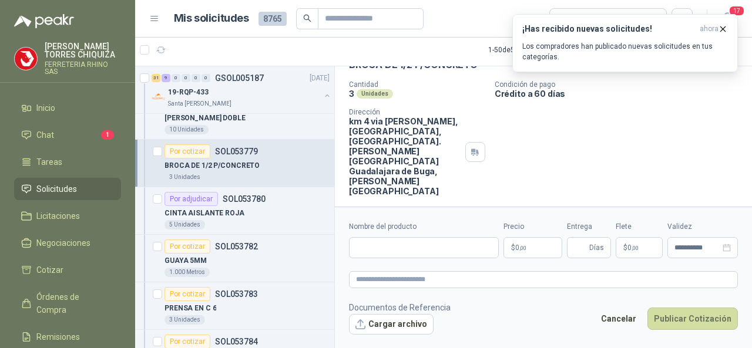
scroll to position [65, 0]
click at [390, 250] on input "Nombre del producto" at bounding box center [424, 247] width 150 height 21
paste input "**********"
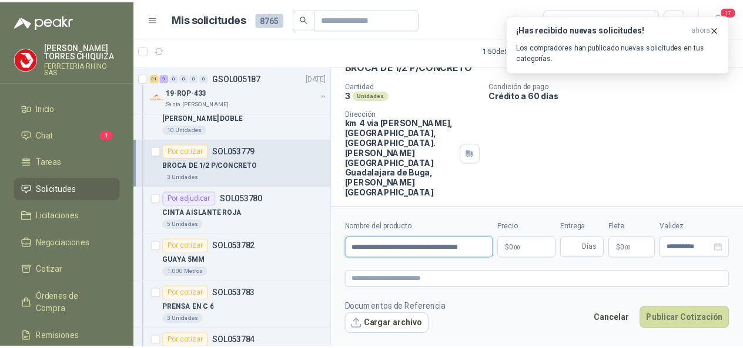
scroll to position [0, 14]
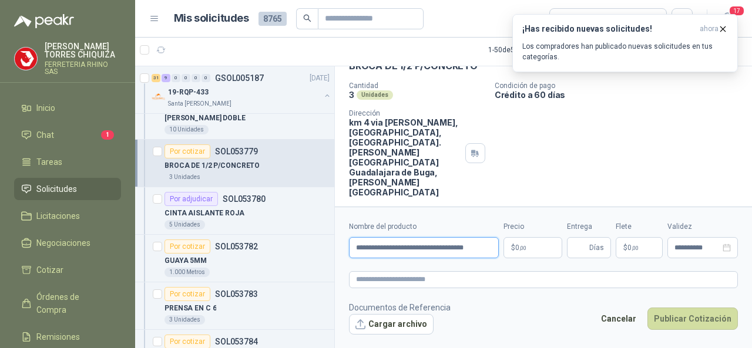
type input "**********"
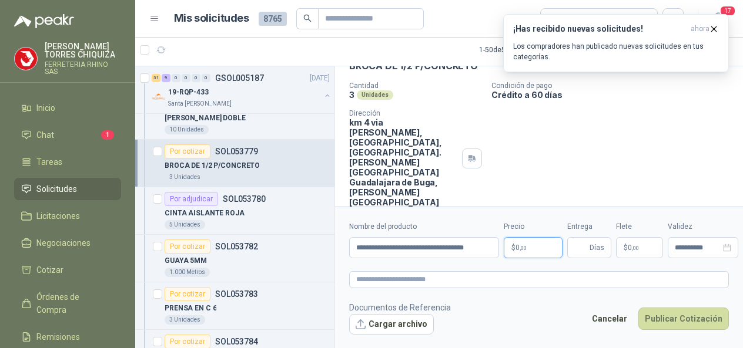
click at [527, 250] on body "[PERSON_NAME] FERRETERIA RHINO SAS Inicio Chat 1 Tareas Solicitudes Licitacione…" at bounding box center [371, 174] width 743 height 348
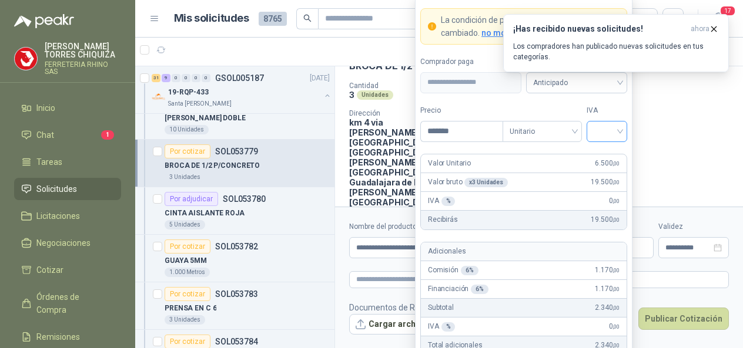
type input "*******"
click at [618, 132] on input "search" at bounding box center [607, 131] width 26 height 18
click at [609, 153] on div "19%" at bounding box center [607, 157] width 22 height 13
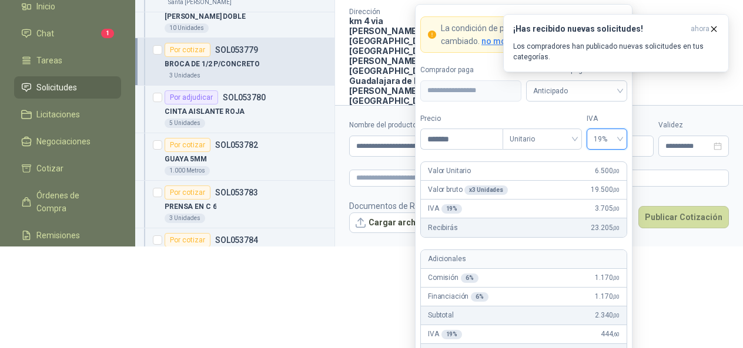
scroll to position [133, 0]
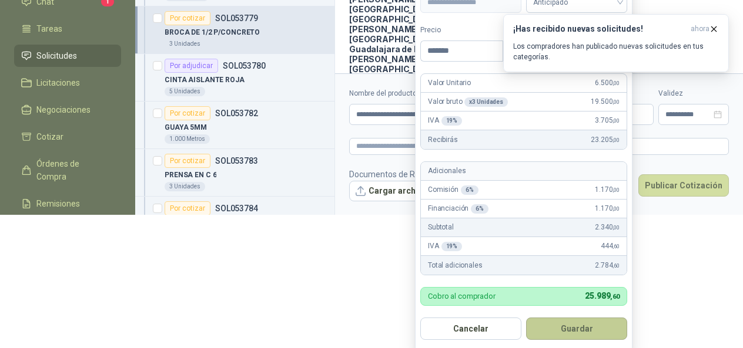
click at [567, 321] on button "Guardar" at bounding box center [576, 329] width 101 height 22
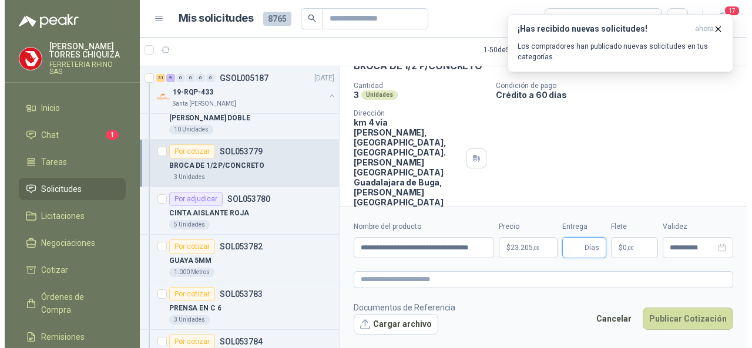
scroll to position [0, 0]
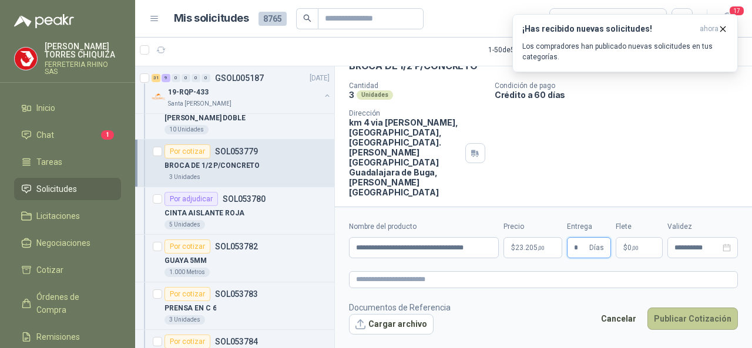
type input "*"
click at [673, 318] on button "Publicar Cotización" at bounding box center [693, 319] width 90 height 22
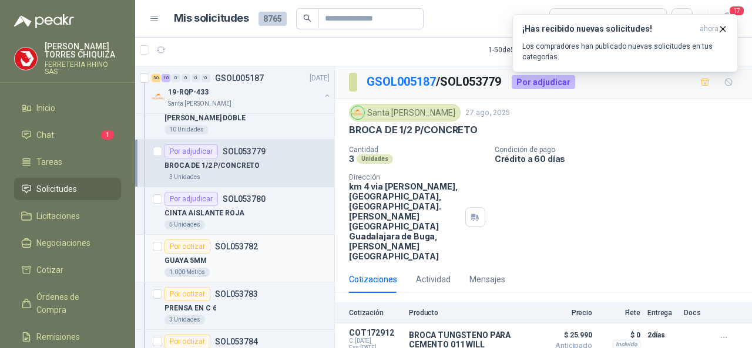
scroll to position [1175, 0]
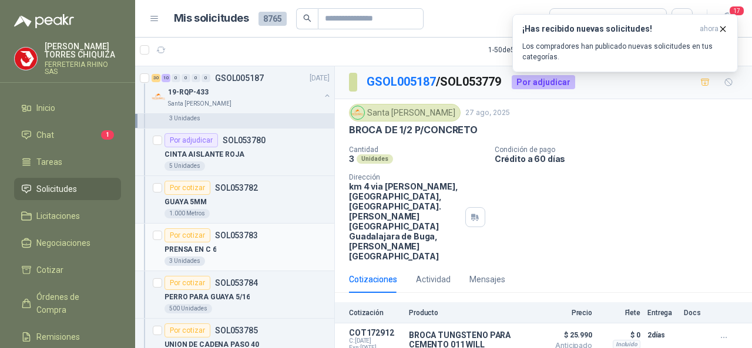
click at [244, 232] on p "SOL053783" at bounding box center [236, 236] width 43 height 8
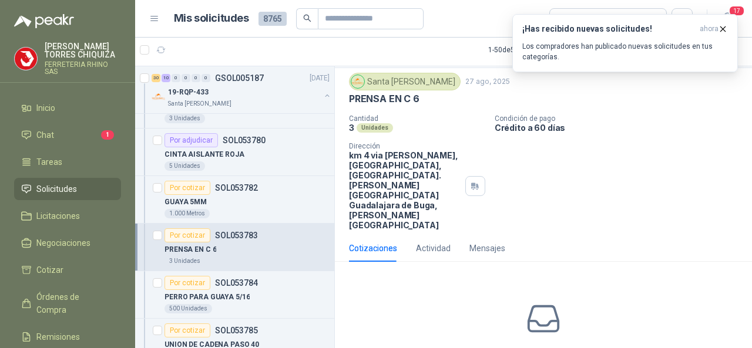
scroll to position [14, 0]
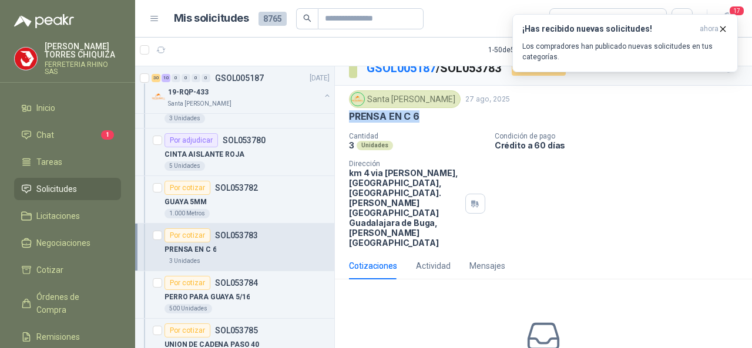
drag, startPoint x: 422, startPoint y: 112, endPoint x: 337, endPoint y: 110, distance: 84.7
click at [337, 110] on div "Santa [PERSON_NAME] [DATE] PRENSA EN C 6 Cantidad 3 Unidades Condición de pago …" at bounding box center [543, 169] width 417 height 167
copy p "PRENSA EN C 6"
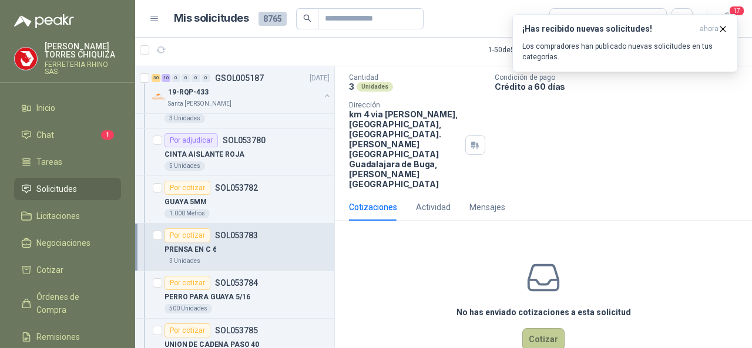
click at [541, 328] on button "Cotizar" at bounding box center [543, 339] width 42 height 22
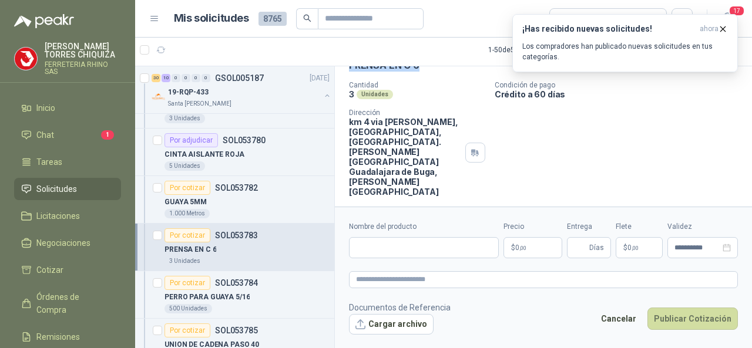
scroll to position [65, 0]
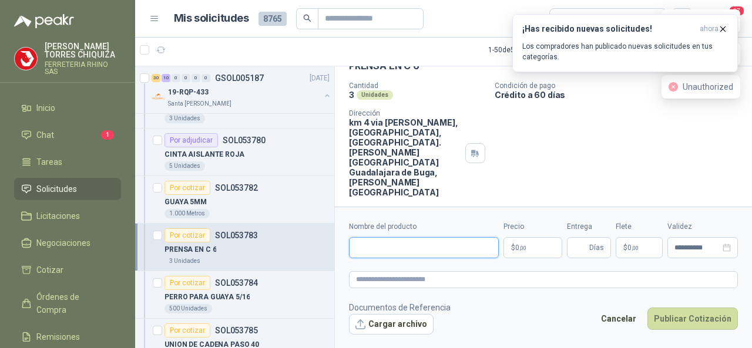
click at [381, 250] on input "Nombre del producto" at bounding box center [424, 247] width 150 height 21
paste input "**********"
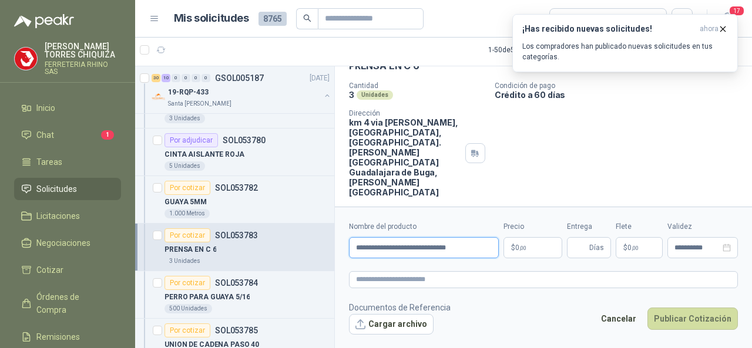
type input "**********"
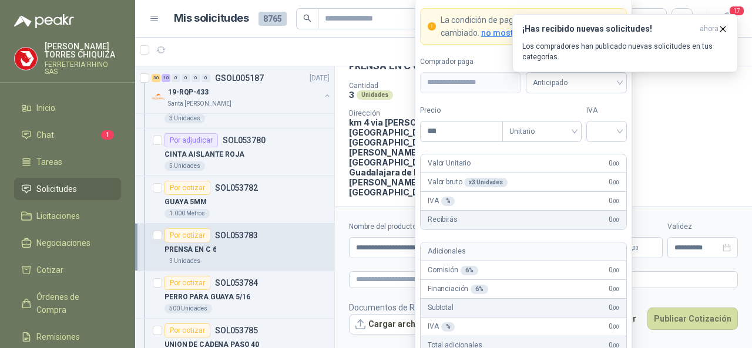
click at [539, 255] on body "[PERSON_NAME] FERRETERIA RHINO SAS Inicio Chat 1 Tareas Solicitudes Licitacione…" at bounding box center [376, 174] width 752 height 348
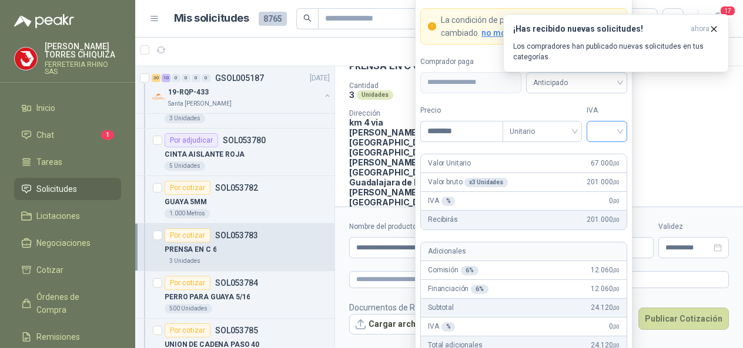
click at [622, 132] on div at bounding box center [606, 131] width 41 height 21
type input "********"
click at [551, 172] on div "Valor Unitario 67.000 ,00" at bounding box center [524, 164] width 206 height 19
click at [572, 132] on span "Unitario" at bounding box center [541, 132] width 65 height 18
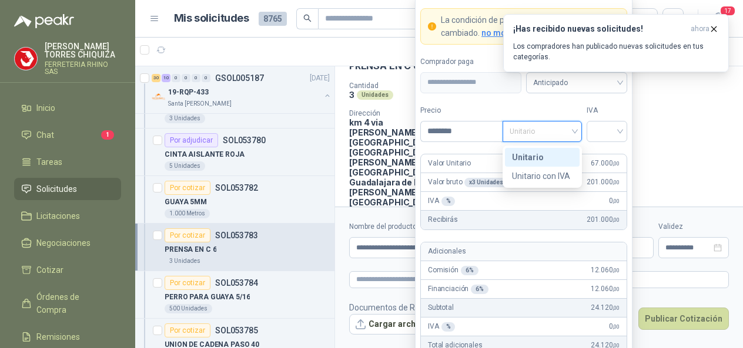
click at [540, 156] on div "Unitario" at bounding box center [542, 157] width 61 height 13
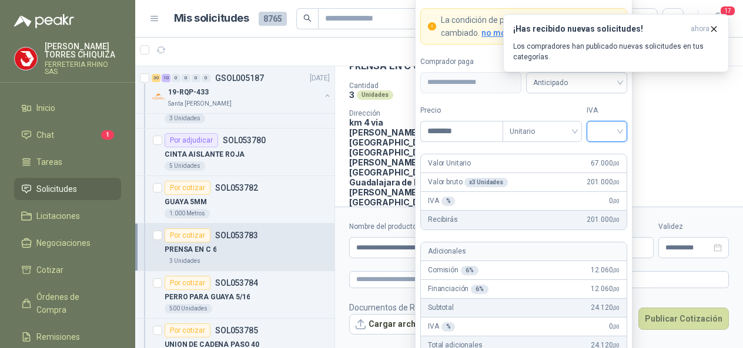
click at [603, 130] on input "search" at bounding box center [607, 131] width 26 height 18
click at [713, 29] on icon "button" at bounding box center [714, 29] width 10 height 10
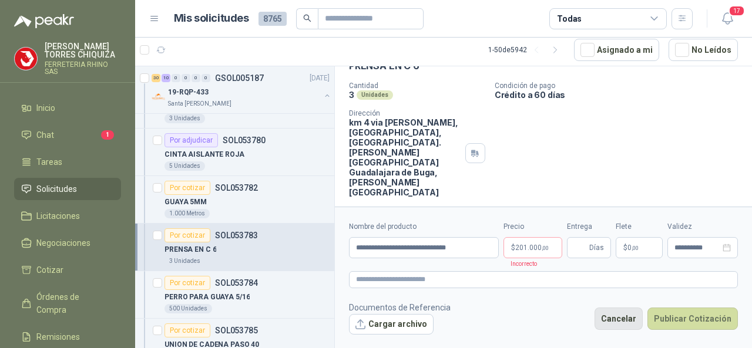
click at [637, 318] on button "Cancelar" at bounding box center [619, 319] width 48 height 22
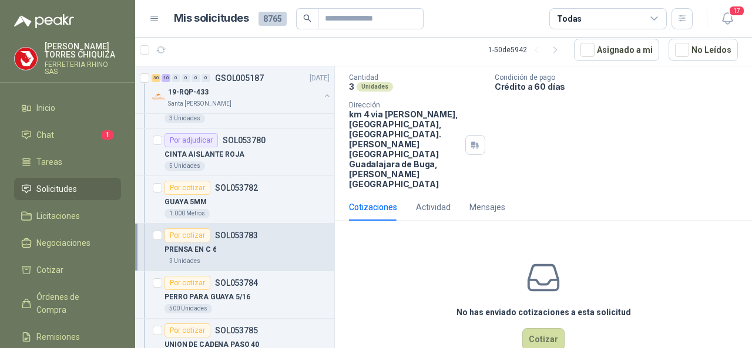
click at [56, 58] on p "[PERSON_NAME]" at bounding box center [83, 50] width 76 height 16
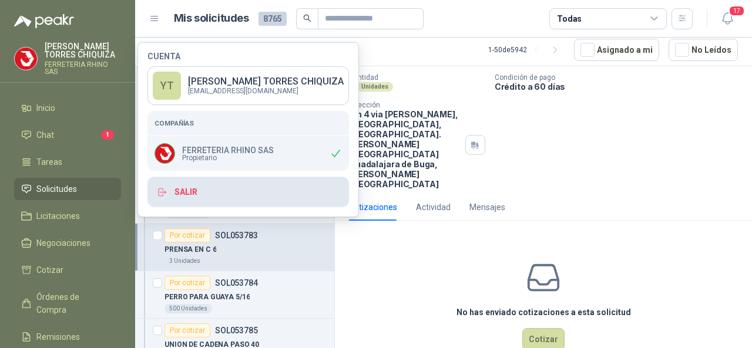
click at [212, 195] on button "Salir" at bounding box center [248, 192] width 202 height 31
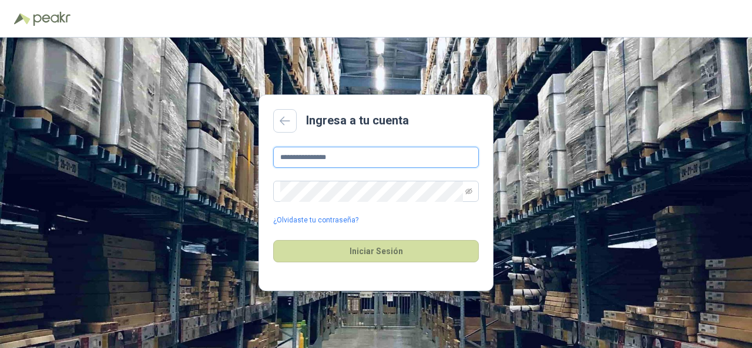
click at [352, 163] on input "**********" at bounding box center [376, 157] width 206 height 21
click at [361, 156] on input "**********" at bounding box center [376, 157] width 206 height 21
type input "*"
type input "**********"
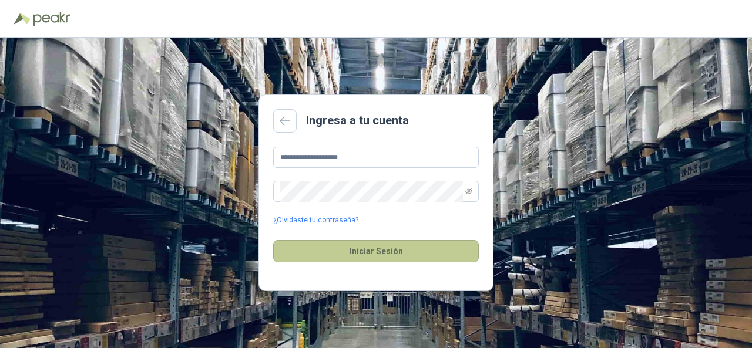
click at [386, 255] on button "Iniciar Sesión" at bounding box center [376, 251] width 206 height 22
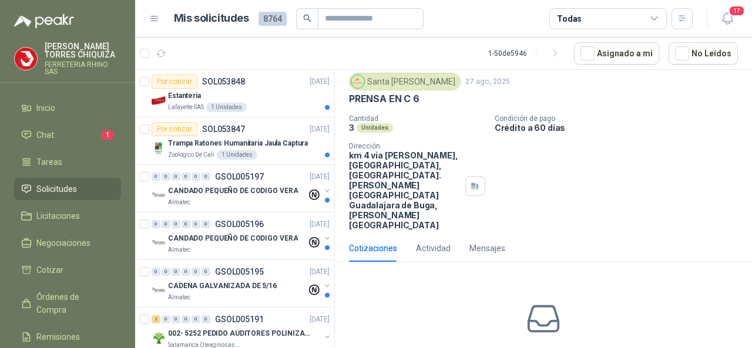
scroll to position [73, 0]
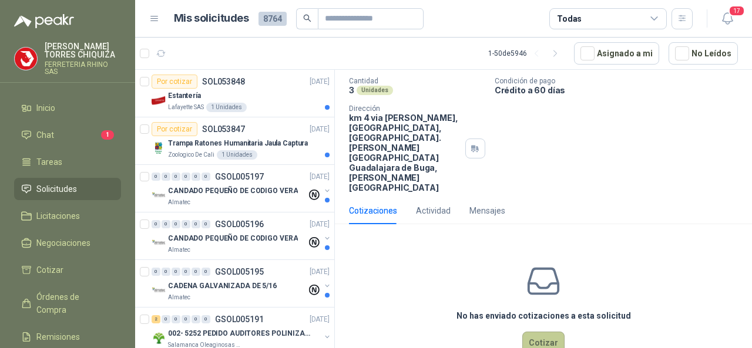
click at [537, 332] on button "Cotizar" at bounding box center [543, 343] width 42 height 22
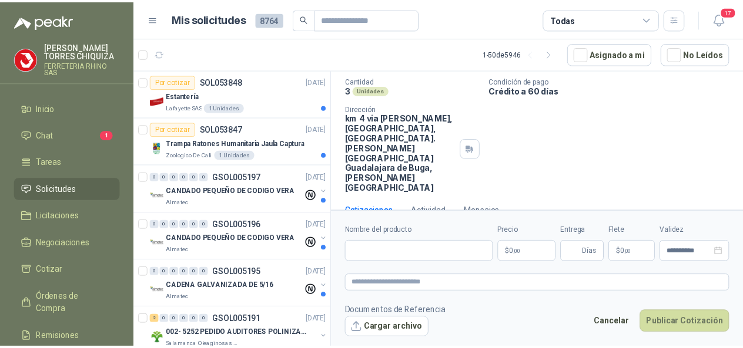
scroll to position [65, 0]
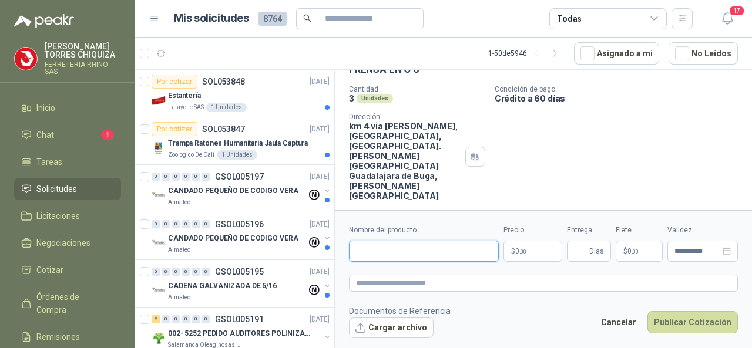
click at [374, 248] on input "Nombre del producto" at bounding box center [424, 251] width 150 height 21
paste input "**********"
click at [436, 257] on input "**********" at bounding box center [424, 251] width 150 height 21
type input "**********"
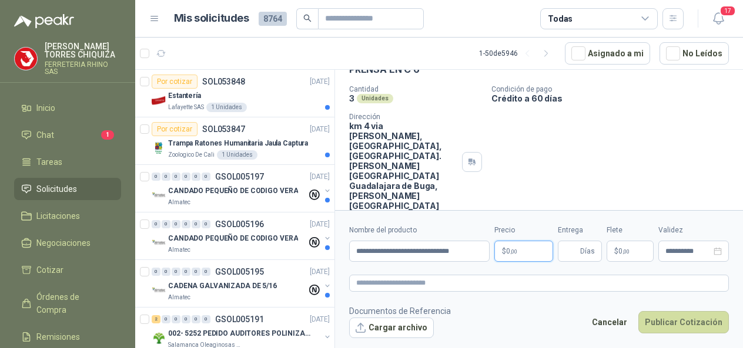
click at [543, 252] on body "[PERSON_NAME] FERRETERIA RHINO SAS Inicio Chat 1 Tareas Solicitudes Licitacione…" at bounding box center [371, 174] width 743 height 348
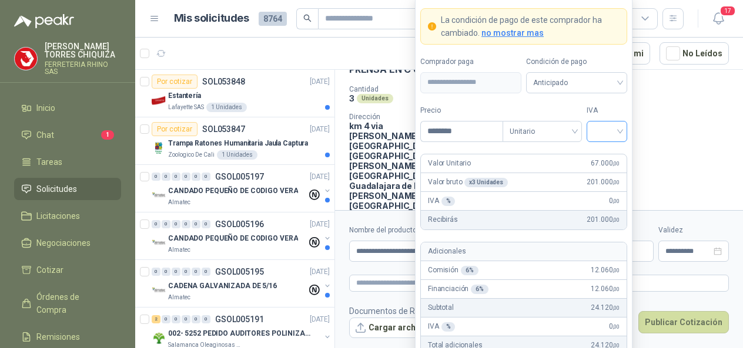
type input "********"
drag, startPoint x: 619, startPoint y: 135, endPoint x: 592, endPoint y: 172, distance: 45.8
click at [619, 135] on input "search" at bounding box center [607, 131] width 26 height 18
click at [601, 158] on div "19%" at bounding box center [607, 157] width 22 height 13
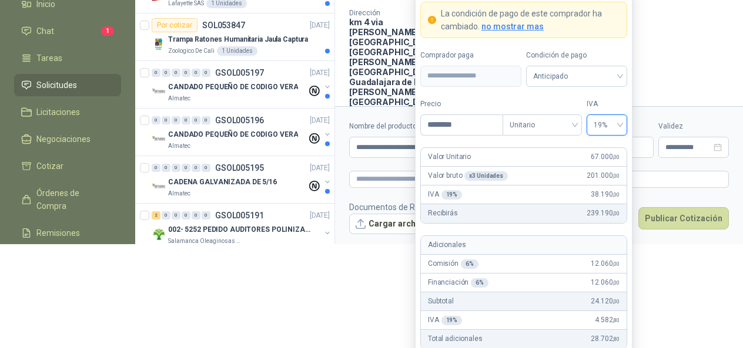
scroll to position [73, 0]
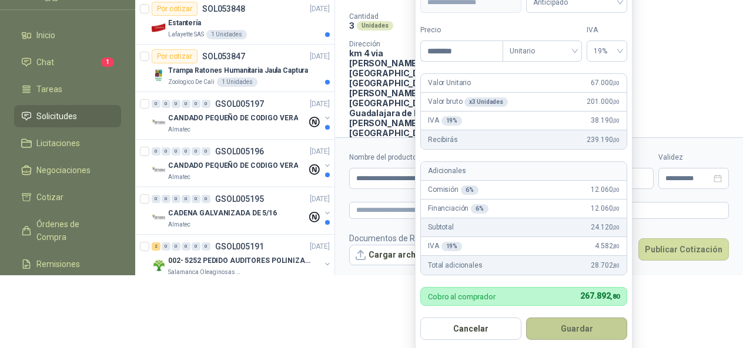
click at [540, 327] on button "Guardar" at bounding box center [576, 329] width 101 height 22
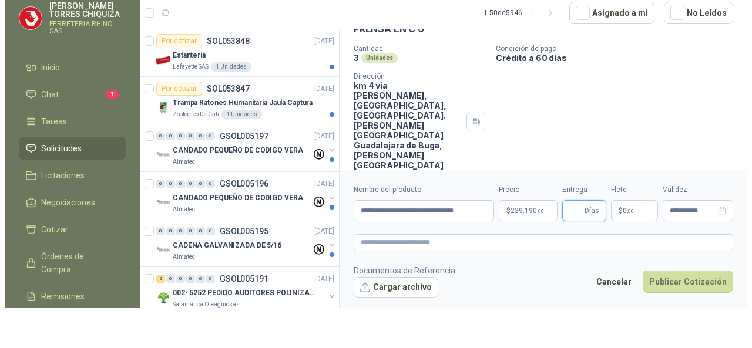
scroll to position [0, 0]
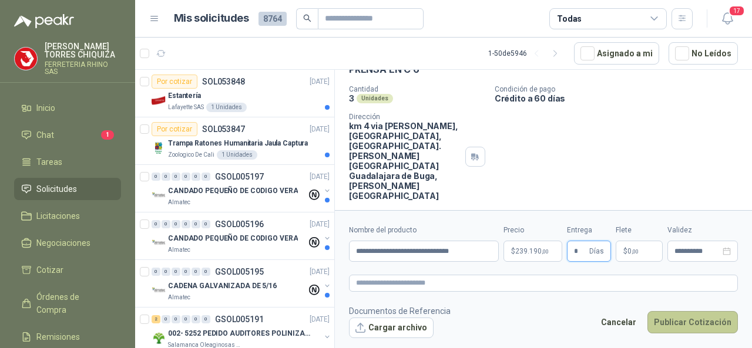
type input "*"
click at [681, 324] on button "Publicar Cotización" at bounding box center [693, 322] width 90 height 22
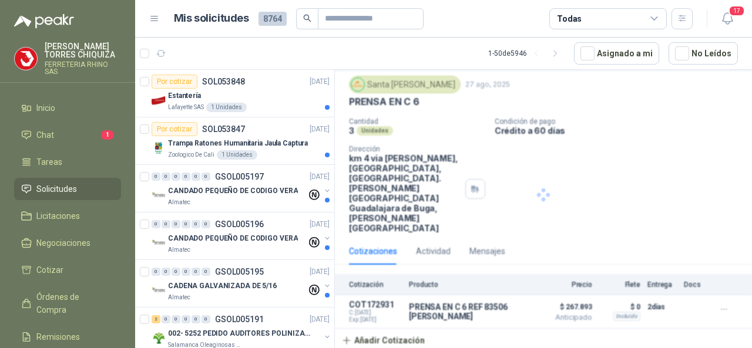
scroll to position [1, 0]
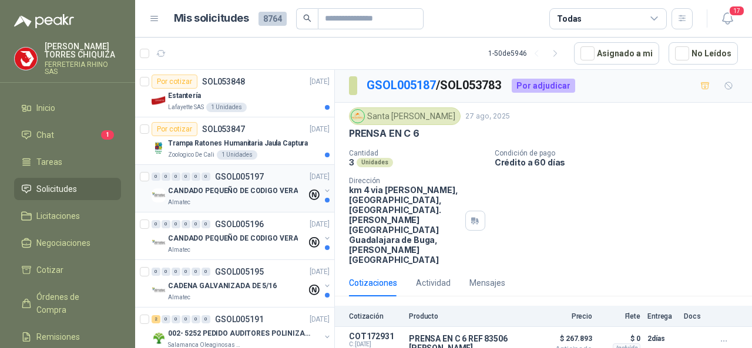
click at [247, 190] on p "CANDADO PEQUEÑO DE CODIGO VERA" at bounding box center [233, 191] width 130 height 11
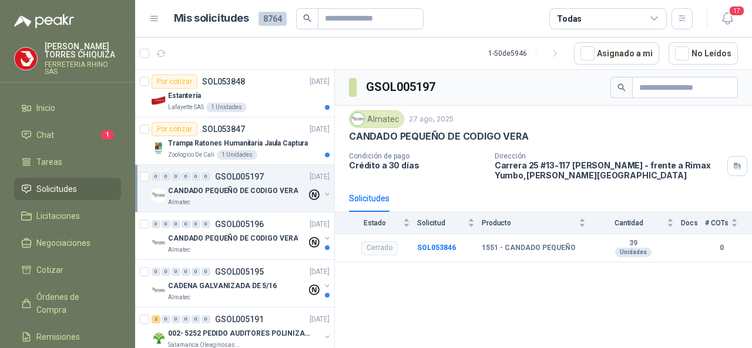
click at [233, 173] on p "GSOL005197" at bounding box center [239, 177] width 49 height 8
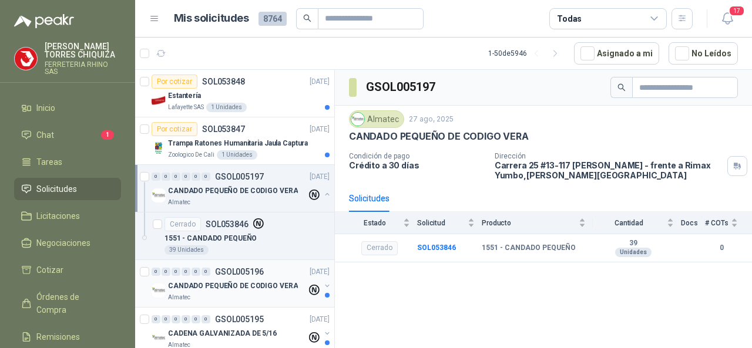
click at [237, 270] on p "GSOL005196" at bounding box center [239, 272] width 49 height 8
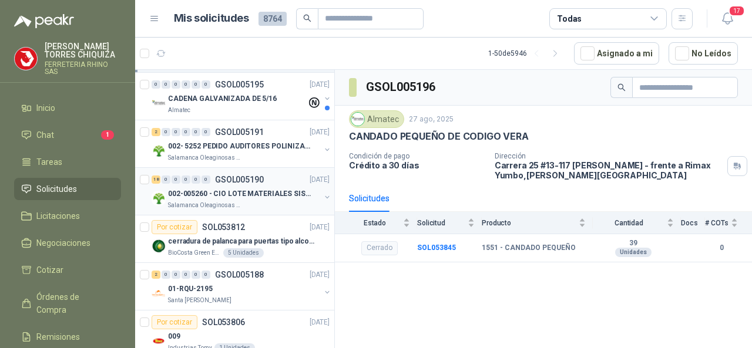
scroll to position [176, 0]
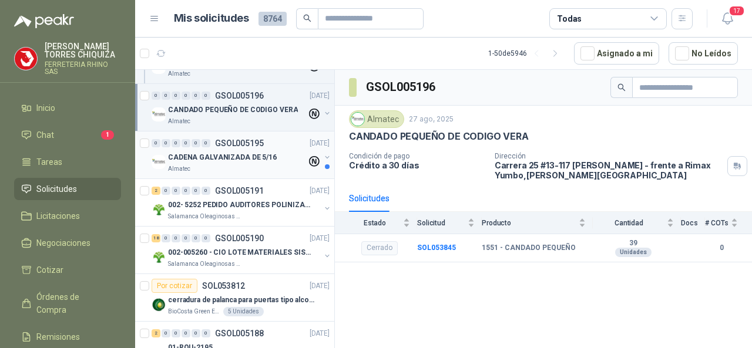
click at [248, 142] on p "GSOL005195" at bounding box center [239, 143] width 49 height 8
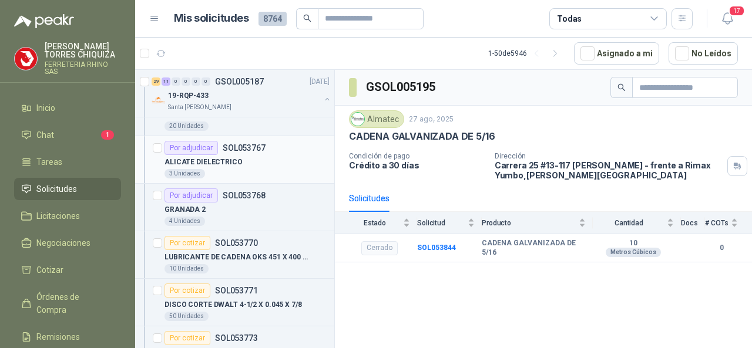
scroll to position [999, 0]
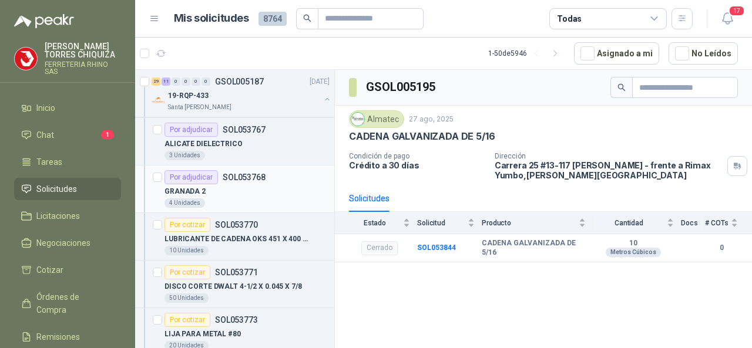
click at [237, 173] on p "SOL053768" at bounding box center [244, 177] width 43 height 8
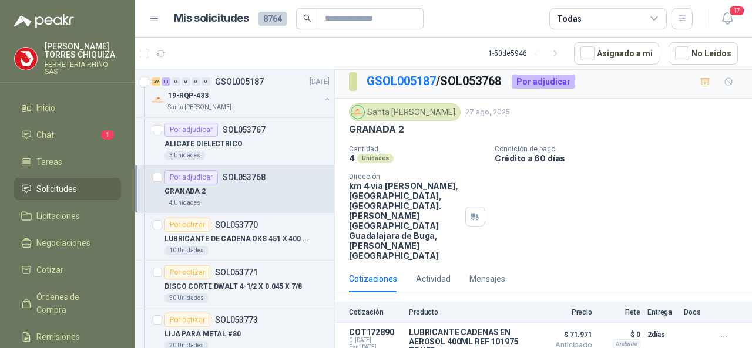
scroll to position [6, 0]
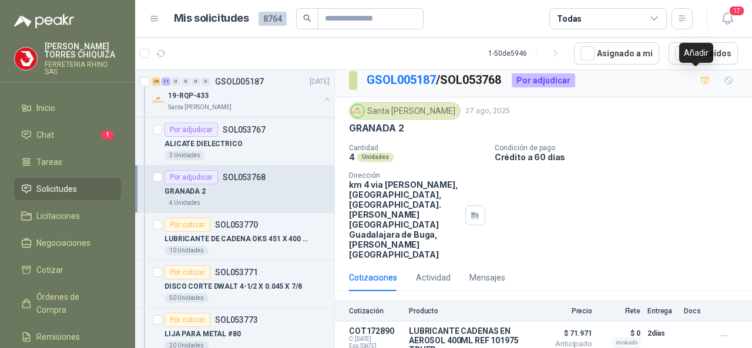
drag, startPoint x: 696, startPoint y: 83, endPoint x: 608, endPoint y: 152, distance: 112.6
click at [608, 152] on div "GSOL005187 / SOL053768 Por adjudicar [GEOGRAPHIC_DATA][PERSON_NAME] [DATE] GRAN…" at bounding box center [543, 224] width 417 height 320
click at [402, 76] on link "GSOL005187" at bounding box center [401, 80] width 69 height 14
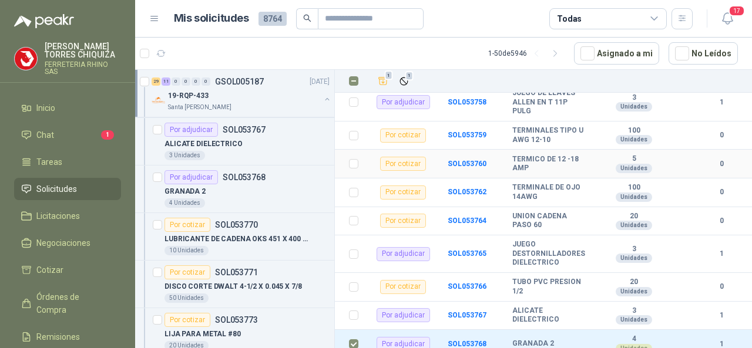
scroll to position [353, 0]
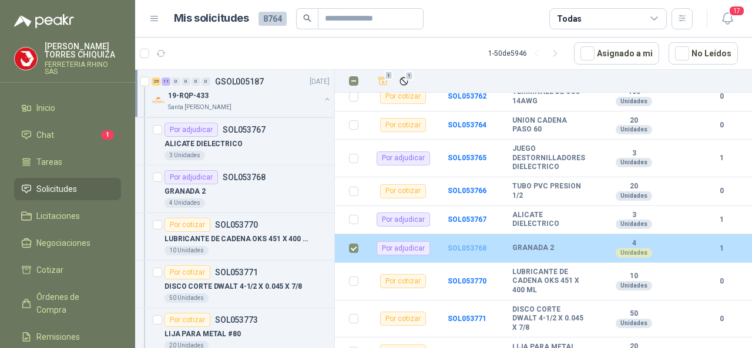
click at [455, 244] on b "SOL053768" at bounding box center [467, 248] width 39 height 8
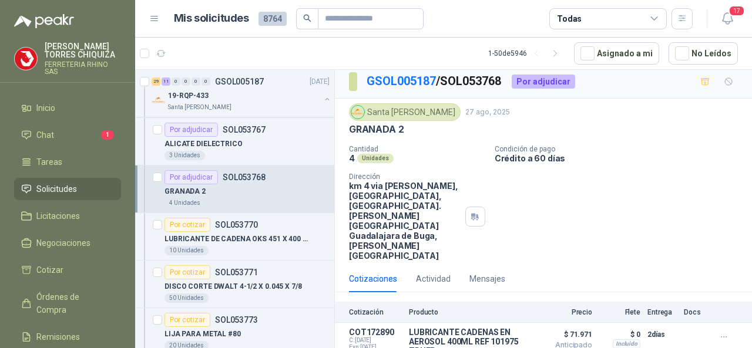
scroll to position [6, 0]
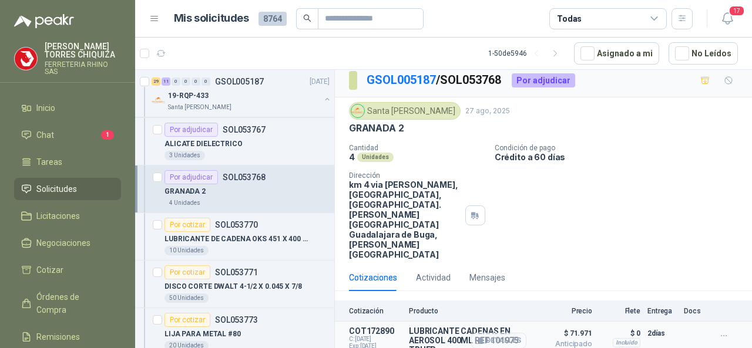
click at [475, 337] on icon "button" at bounding box center [479, 341] width 9 height 9
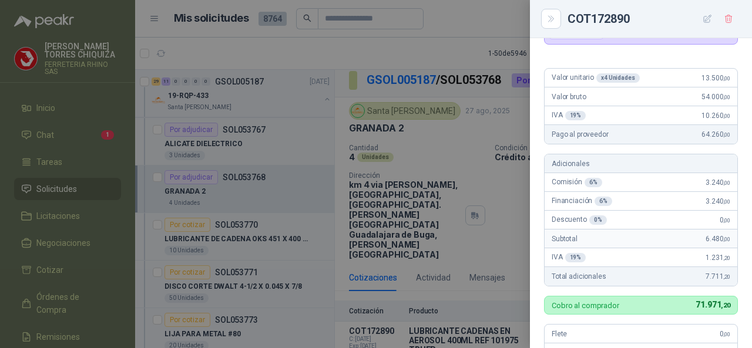
scroll to position [69, 0]
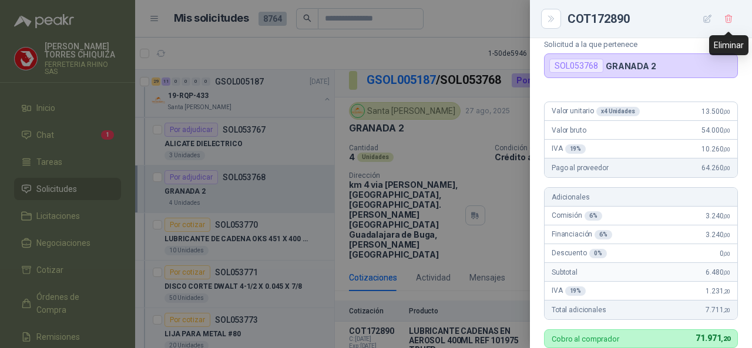
click at [726, 21] on icon "button" at bounding box center [728, 19] width 6 height 8
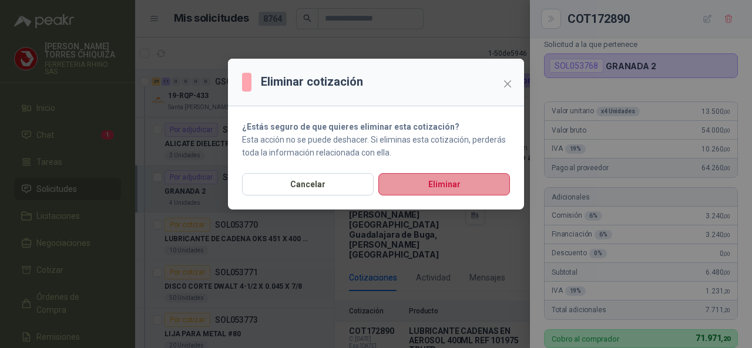
click at [410, 189] on button "Eliminar" at bounding box center [444, 184] width 132 height 22
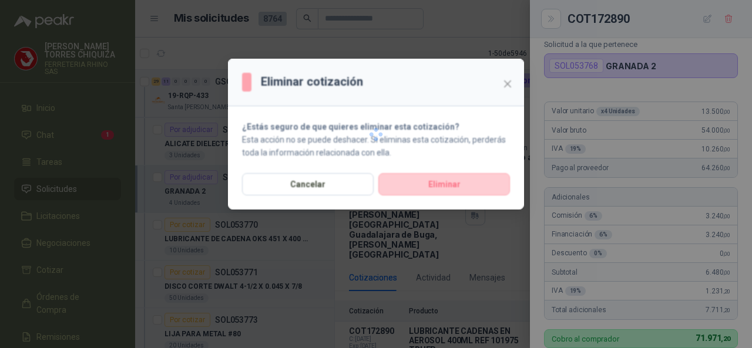
scroll to position [421, 0]
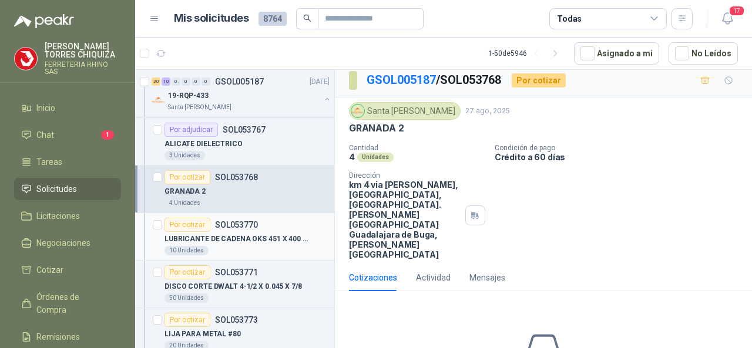
click at [237, 221] on p "SOL053770" at bounding box center [236, 225] width 43 height 8
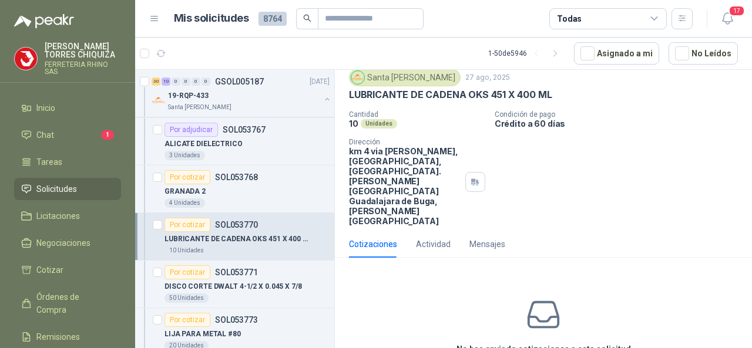
scroll to position [73, 0]
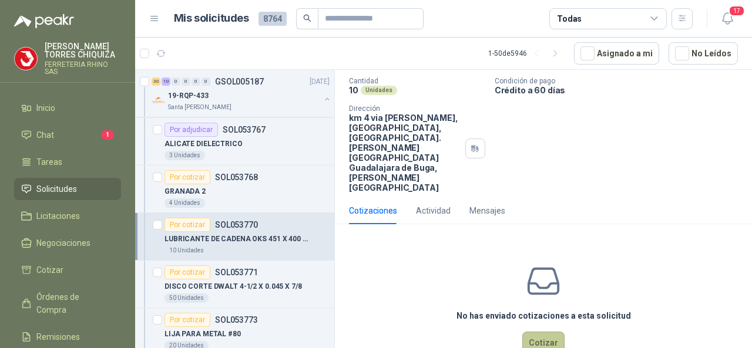
click at [522, 332] on button "Cotizar" at bounding box center [543, 343] width 42 height 22
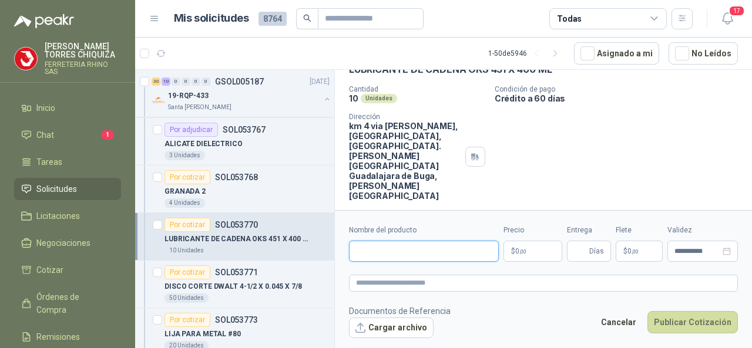
click at [373, 246] on input "Nombre del producto" at bounding box center [424, 251] width 150 height 21
paste input "**********"
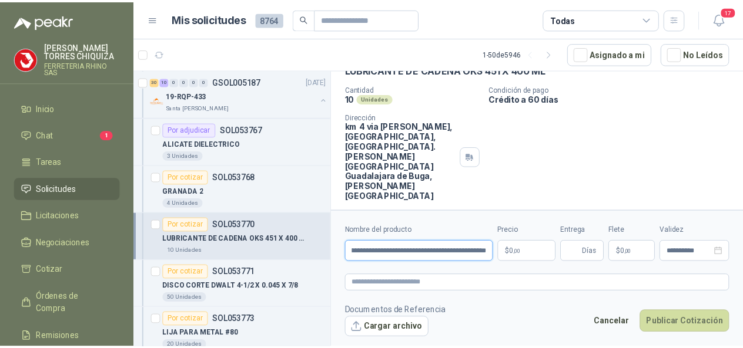
scroll to position [0, 72]
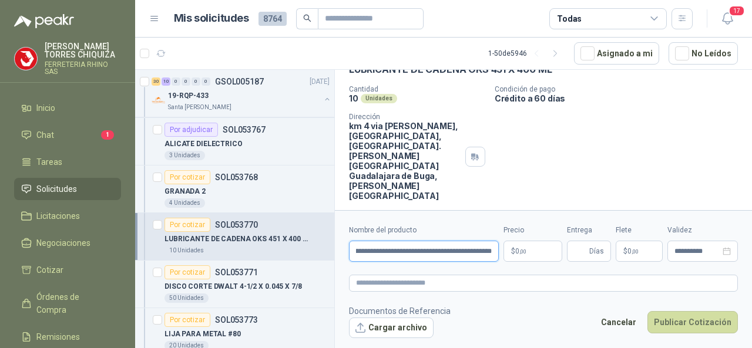
type input "**********"
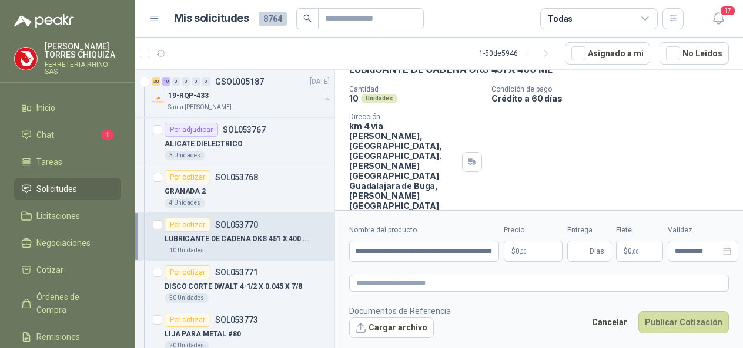
click at [554, 255] on body "[PERSON_NAME] FERRETERIA RHINO SAS Inicio Chat 1 Tareas Solicitudes Licitacione…" at bounding box center [371, 174] width 743 height 348
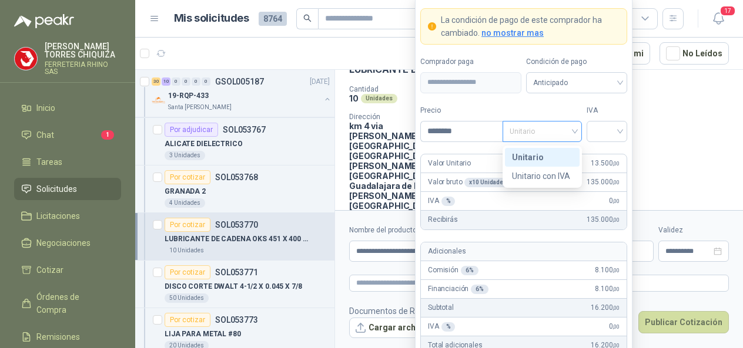
click at [579, 133] on div "Unitario" at bounding box center [541, 131] width 79 height 21
type input "********"
drag, startPoint x: 537, startPoint y: 157, endPoint x: 559, endPoint y: 152, distance: 22.2
click at [537, 156] on div "Unitario" at bounding box center [542, 157] width 61 height 13
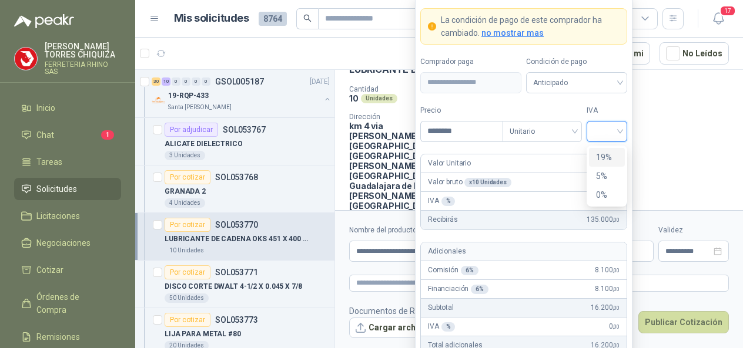
click at [617, 130] on input "search" at bounding box center [607, 131] width 26 height 18
click at [610, 150] on div "19%" at bounding box center [607, 157] width 36 height 19
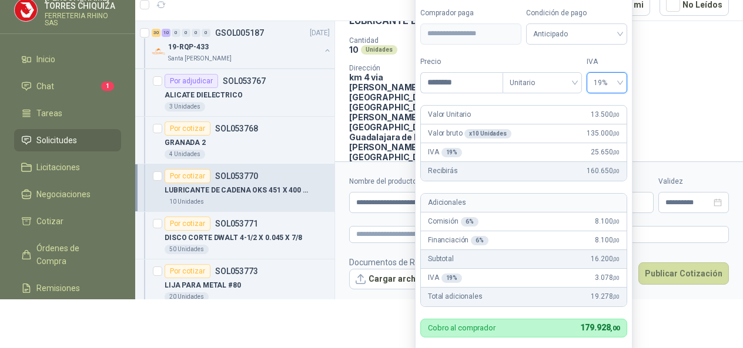
scroll to position [79, 0]
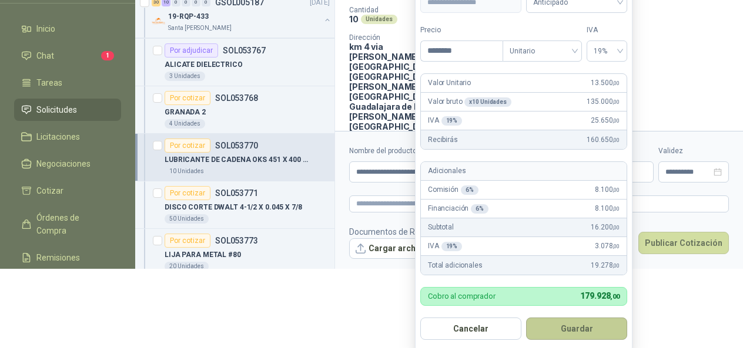
click at [577, 324] on button "Guardar" at bounding box center [576, 329] width 101 height 22
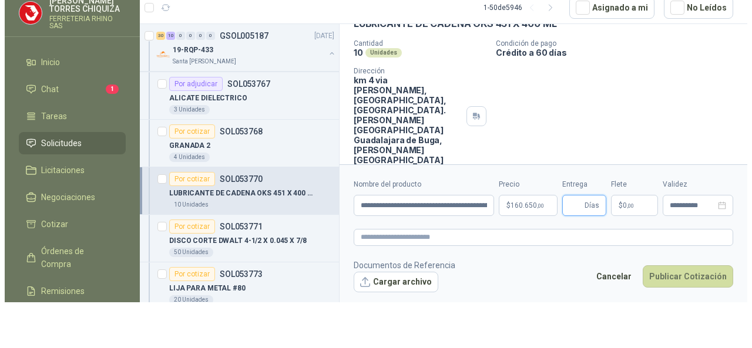
scroll to position [0, 0]
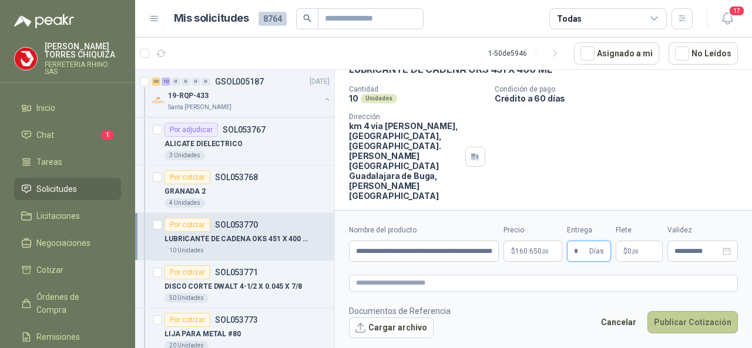
type input "*"
click at [680, 317] on button "Publicar Cotización" at bounding box center [693, 322] width 90 height 22
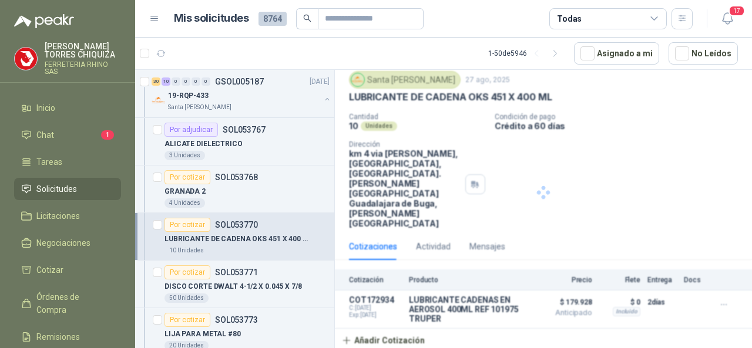
scroll to position [6, 0]
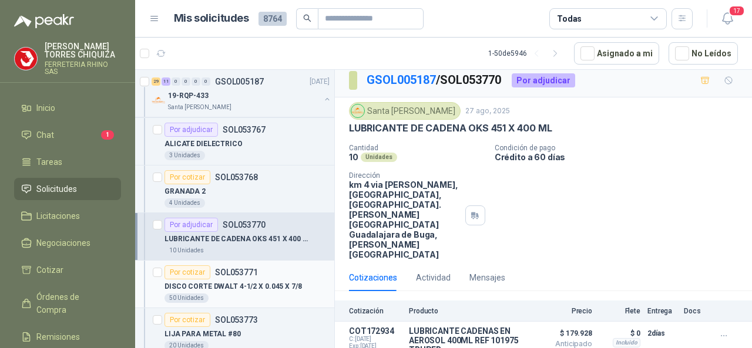
click at [227, 266] on div "Por cotizar SOL053771" at bounding box center [211, 273] width 93 height 14
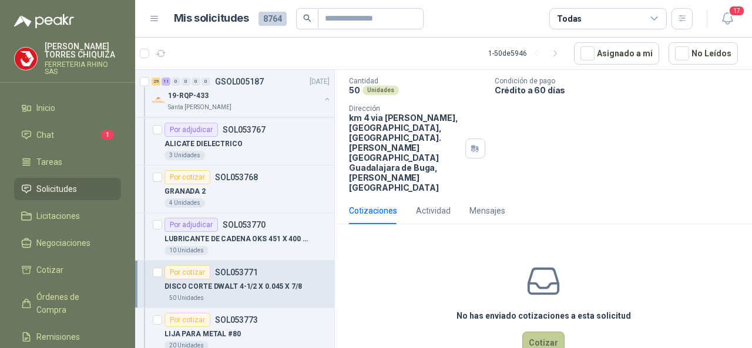
click at [543, 332] on button "Cotizar" at bounding box center [543, 343] width 42 height 22
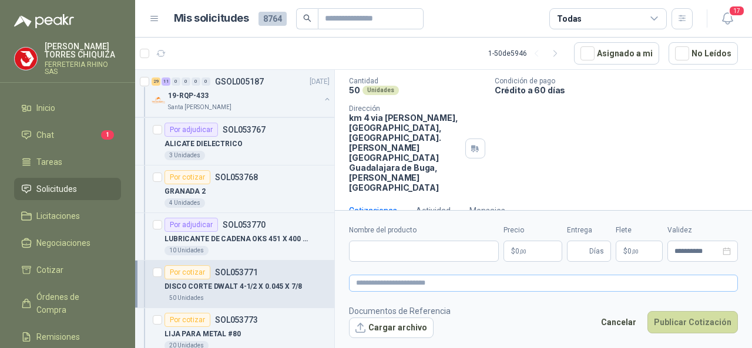
scroll to position [65, 0]
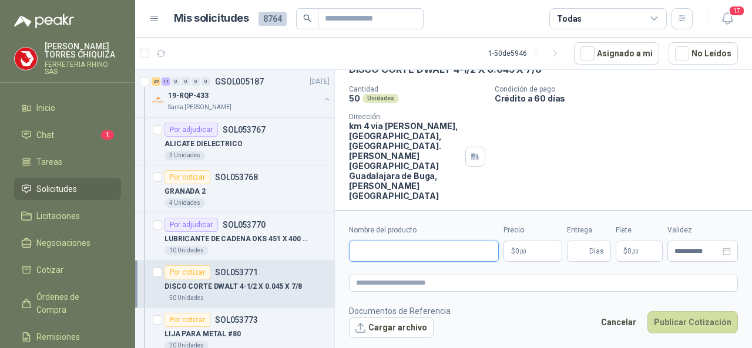
click at [362, 245] on input "Nombre del producto" at bounding box center [424, 251] width 150 height 21
paste input "**********"
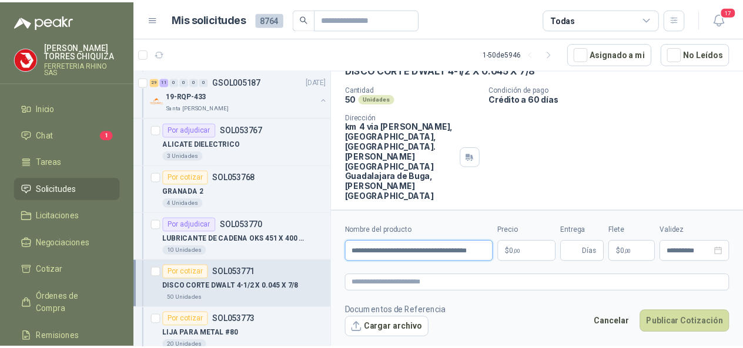
scroll to position [0, 2]
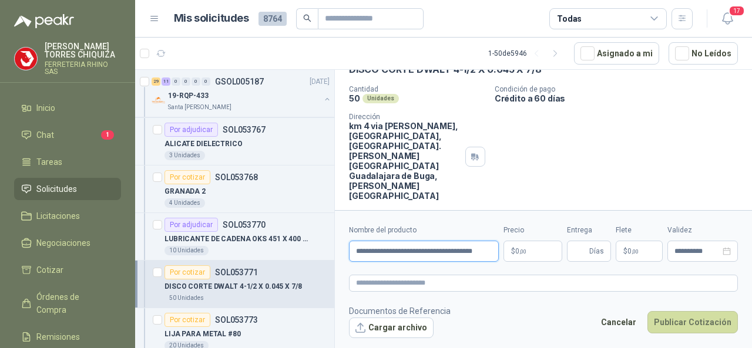
type input "**********"
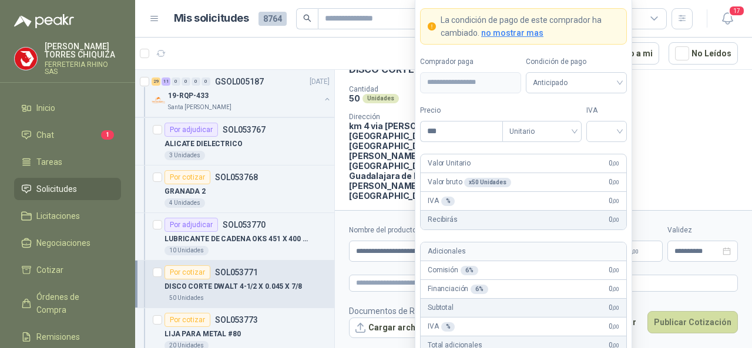
click at [532, 254] on body "[PERSON_NAME] FERRETERIA RHINO SAS Inicio Chat 1 Tareas Solicitudes Licitacione…" at bounding box center [376, 174] width 752 height 348
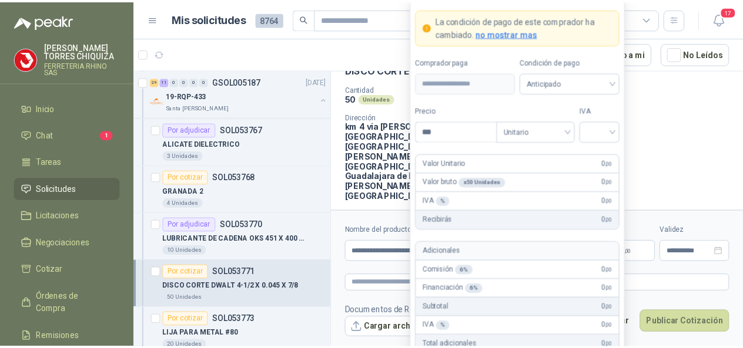
scroll to position [0, 0]
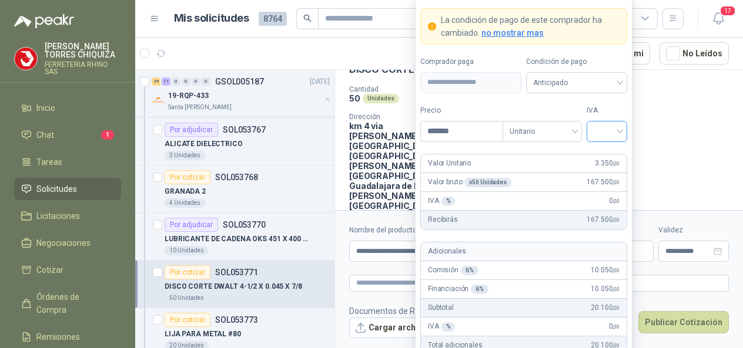
click at [622, 132] on div at bounding box center [606, 131] width 41 height 21
type input "*******"
click at [608, 155] on div "19%" at bounding box center [607, 157] width 22 height 13
click at [574, 133] on span "Unitario" at bounding box center [541, 132] width 65 height 18
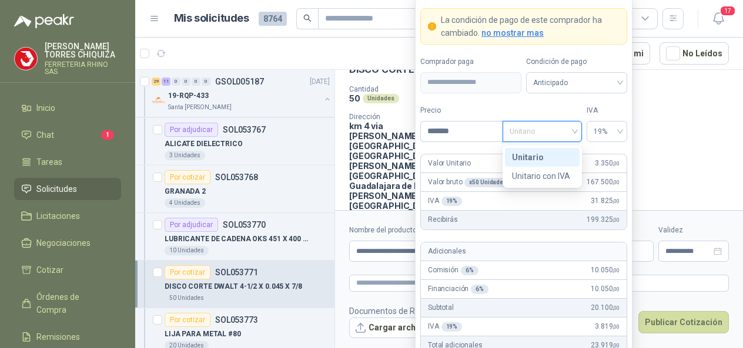
click at [536, 159] on div "Unitario" at bounding box center [542, 157] width 61 height 13
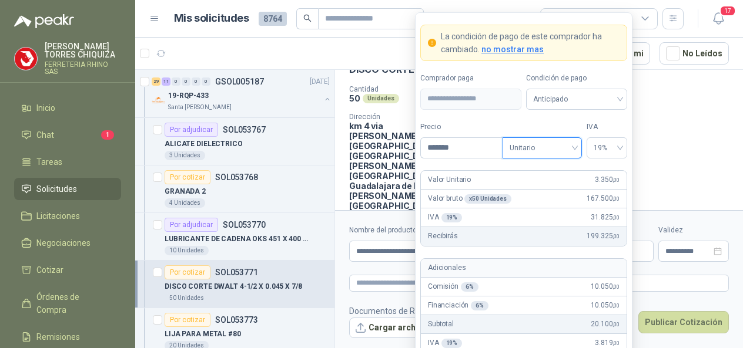
scroll to position [80, 0]
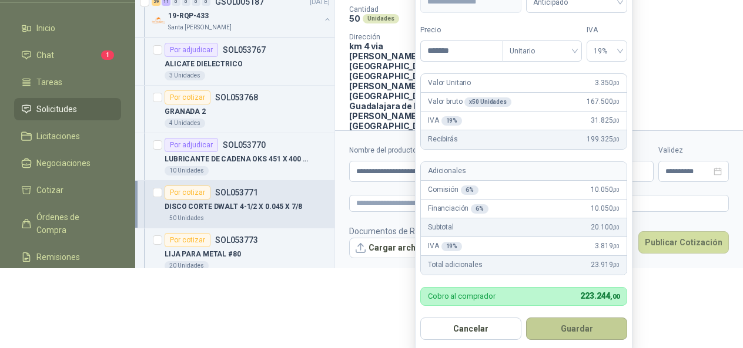
click at [559, 330] on button "Guardar" at bounding box center [576, 329] width 101 height 22
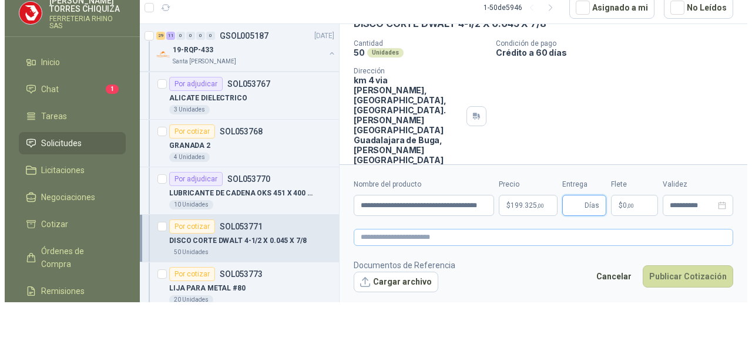
scroll to position [0, 0]
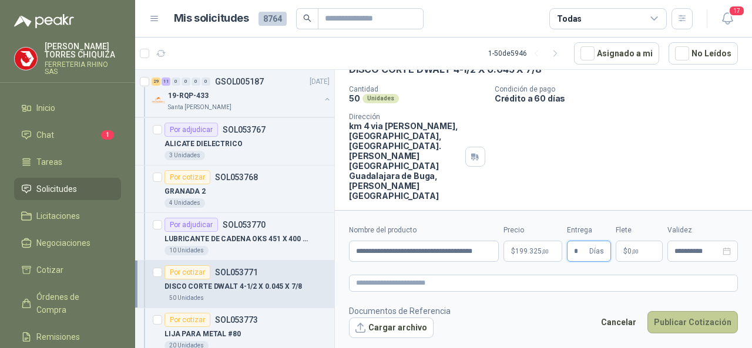
type input "*"
click at [667, 320] on button "Publicar Cotización" at bounding box center [693, 322] width 90 height 22
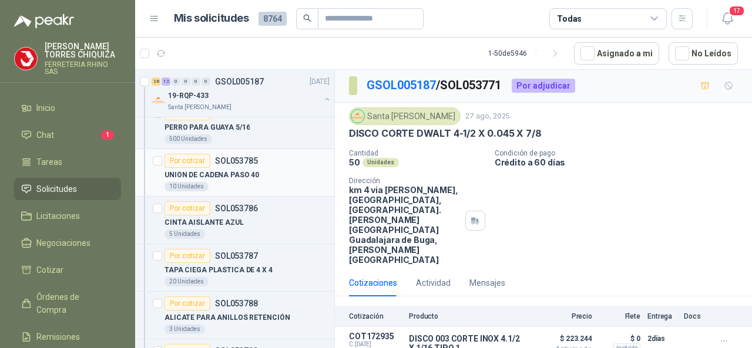
scroll to position [1645, 0]
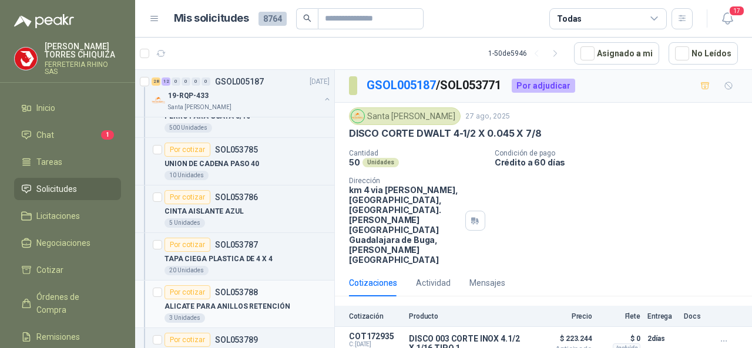
click at [247, 289] on p "SOL053788" at bounding box center [236, 293] width 43 height 8
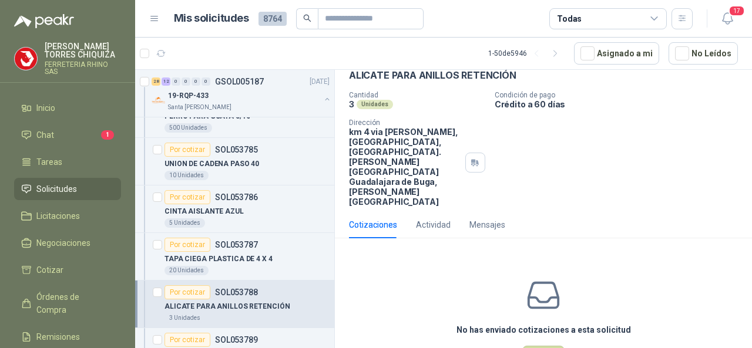
scroll to position [73, 0]
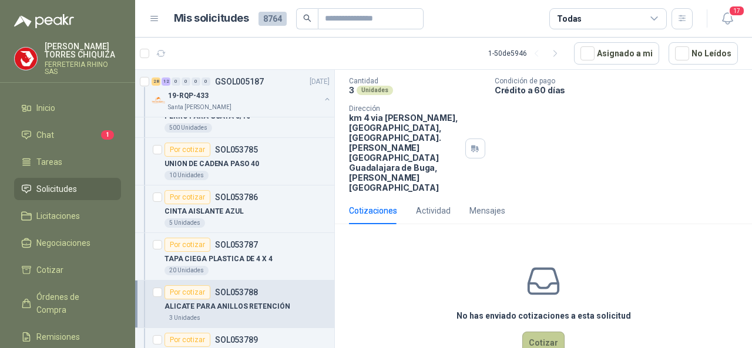
click at [535, 332] on button "Cotizar" at bounding box center [543, 343] width 42 height 22
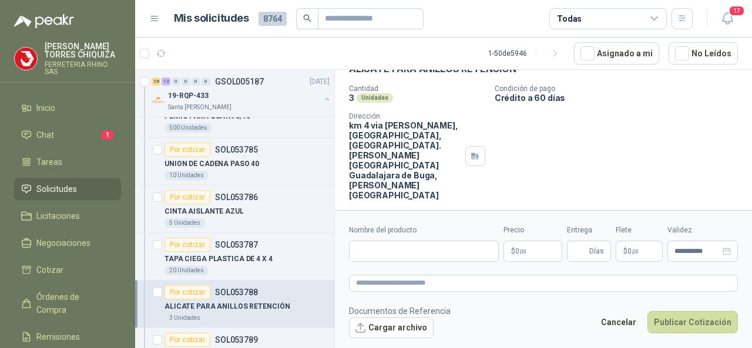
scroll to position [65, 0]
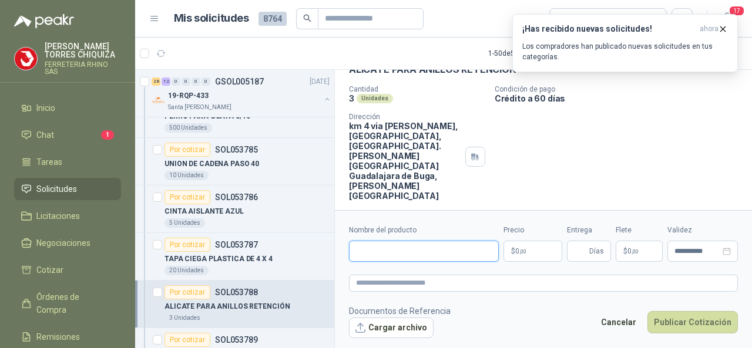
click at [402, 245] on input "Nombre del producto" at bounding box center [424, 251] width 150 height 21
paste input "**********"
type input "**********"
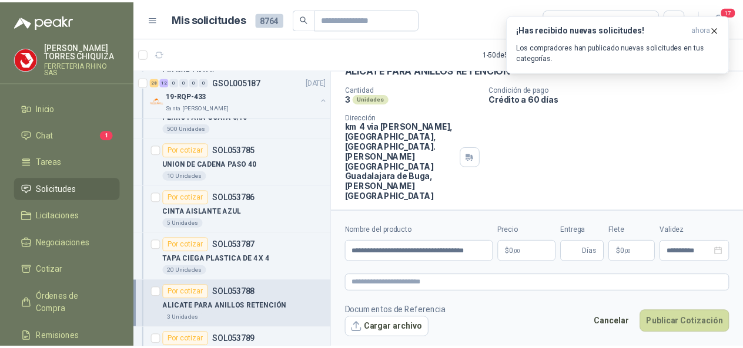
scroll to position [0, 0]
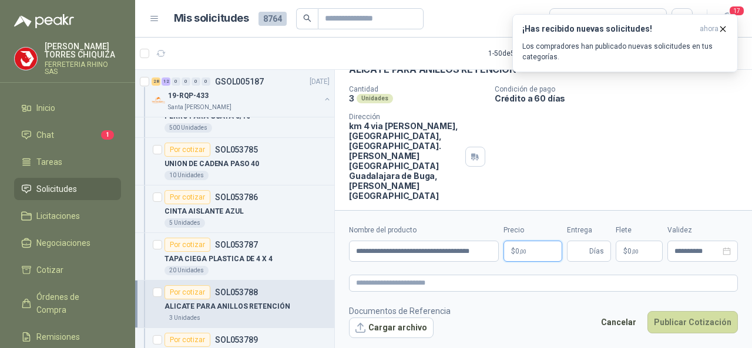
click at [528, 254] on body "[PERSON_NAME] FERRETERIA RHINO SAS Inicio Chat 1 Tareas Solicitudes Licitacione…" at bounding box center [376, 174] width 752 height 348
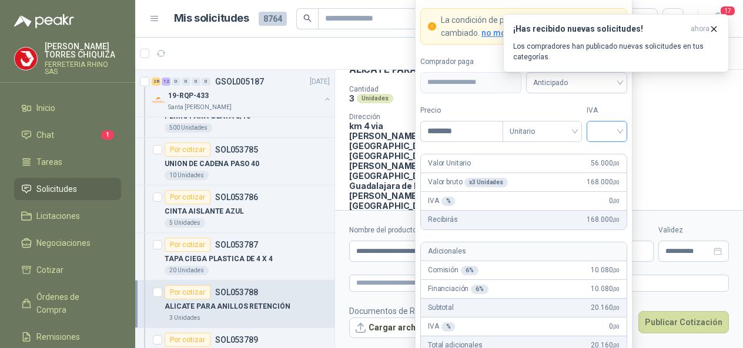
click at [621, 135] on div at bounding box center [606, 131] width 41 height 21
type input "********"
click at [607, 157] on div "19%" at bounding box center [607, 157] width 22 height 13
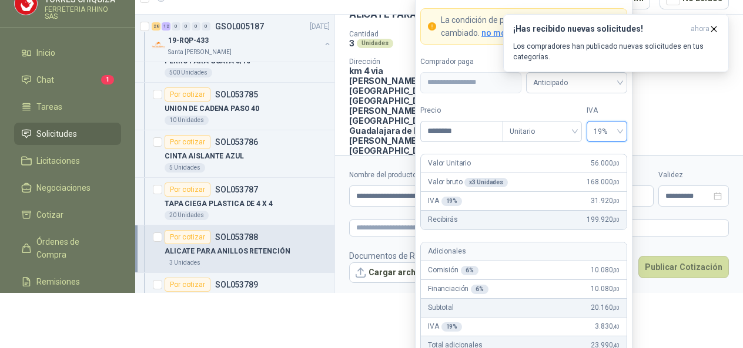
scroll to position [63, 0]
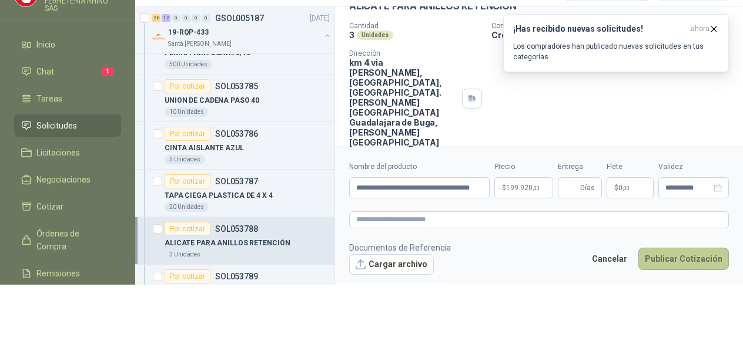
click at [673, 266] on button "Publicar Cotización" at bounding box center [683, 259] width 90 height 22
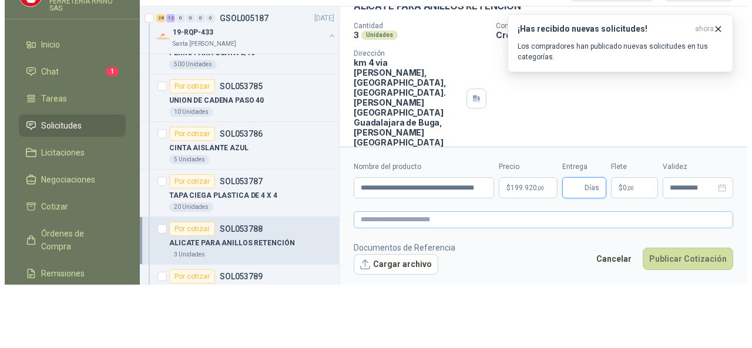
scroll to position [0, 0]
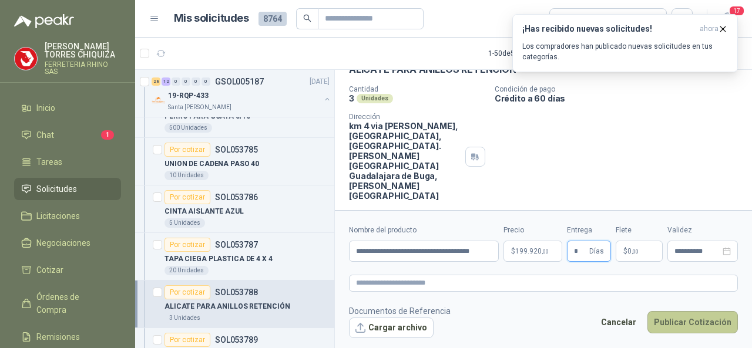
type input "*"
click at [685, 324] on button "Publicar Cotización" at bounding box center [693, 322] width 90 height 22
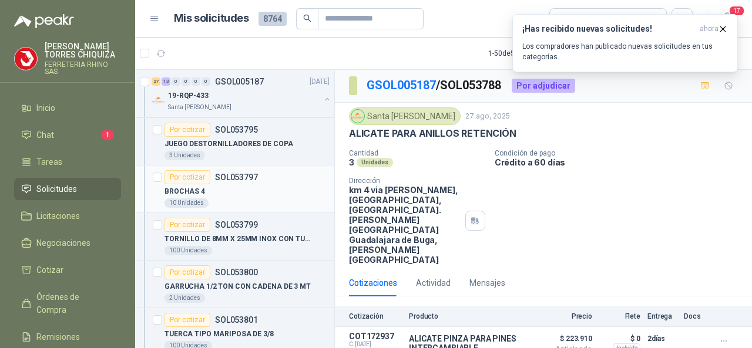
scroll to position [2057, 0]
